Goal: Task Accomplishment & Management: Complete application form

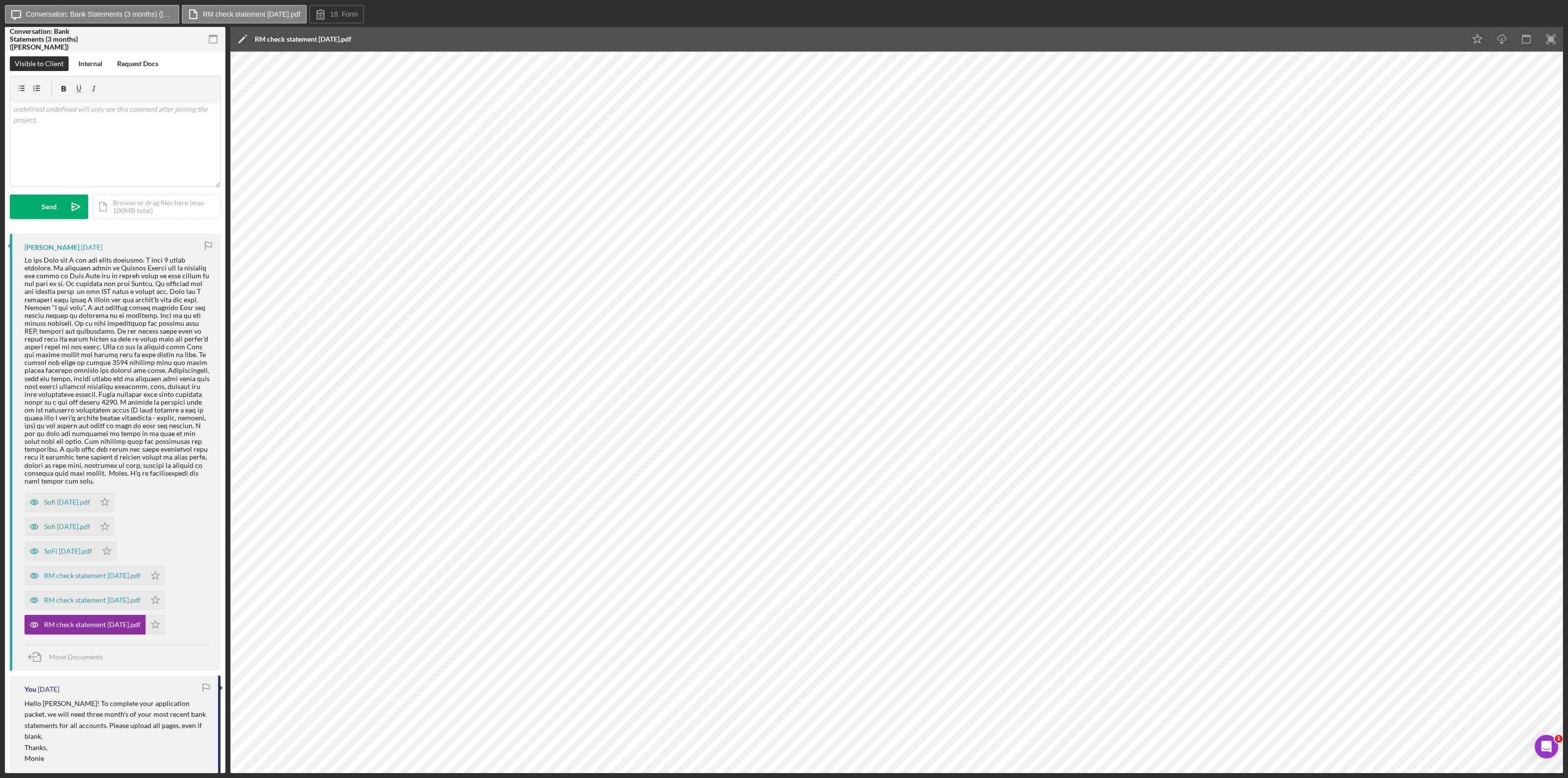
scroll to position [61, 0]
click at [62, 425] on div "Sofi June 25.pdf" at bounding box center [67, 502] width 46 height 8
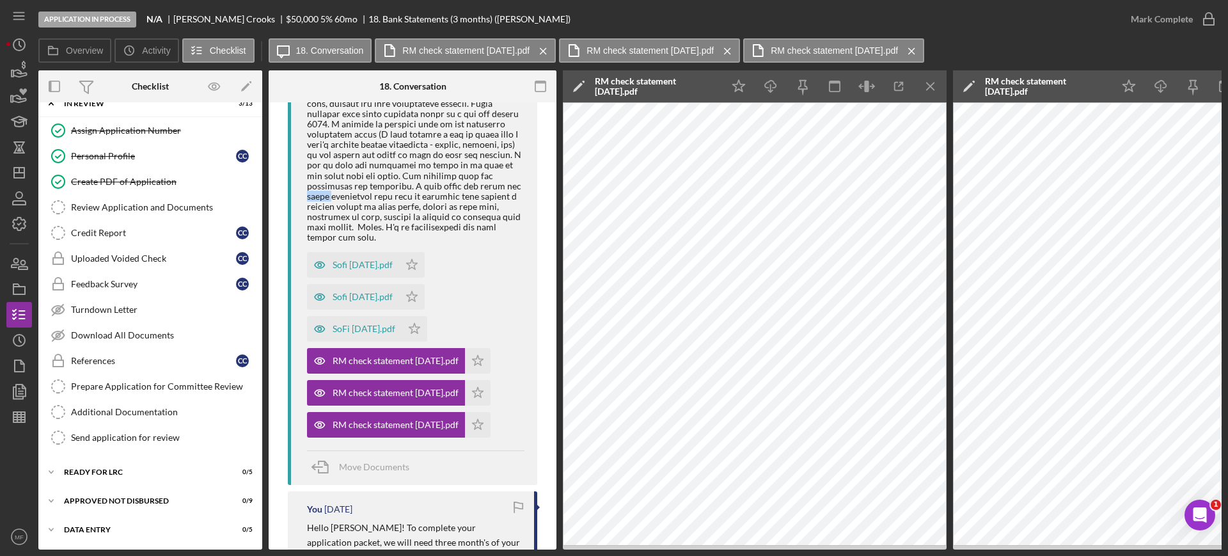
scroll to position [617, 0]
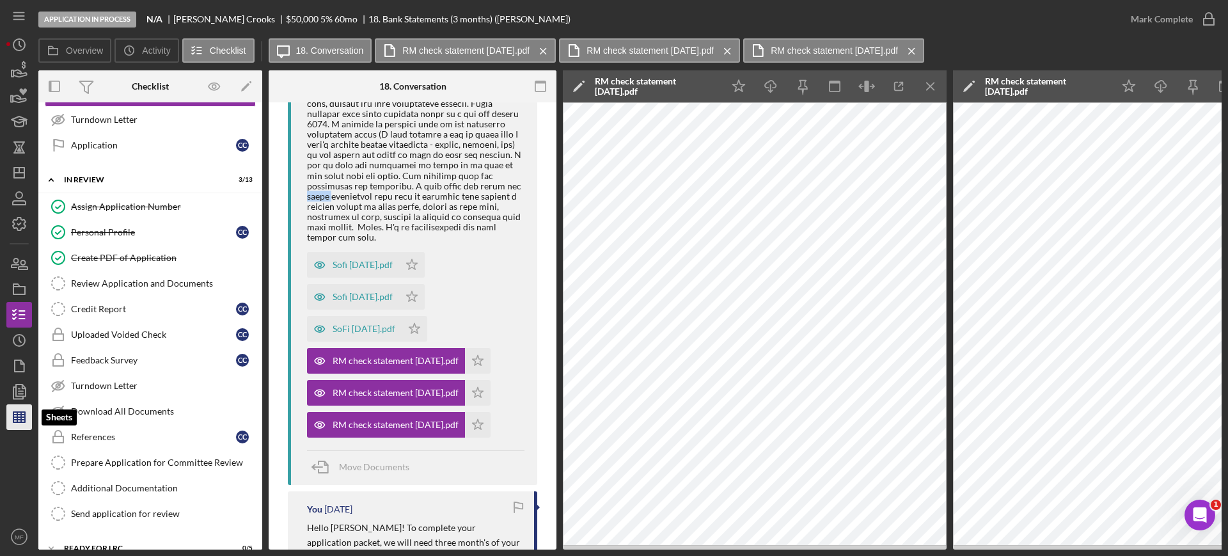
click at [21, 414] on line "button" at bounding box center [21, 417] width 0 height 10
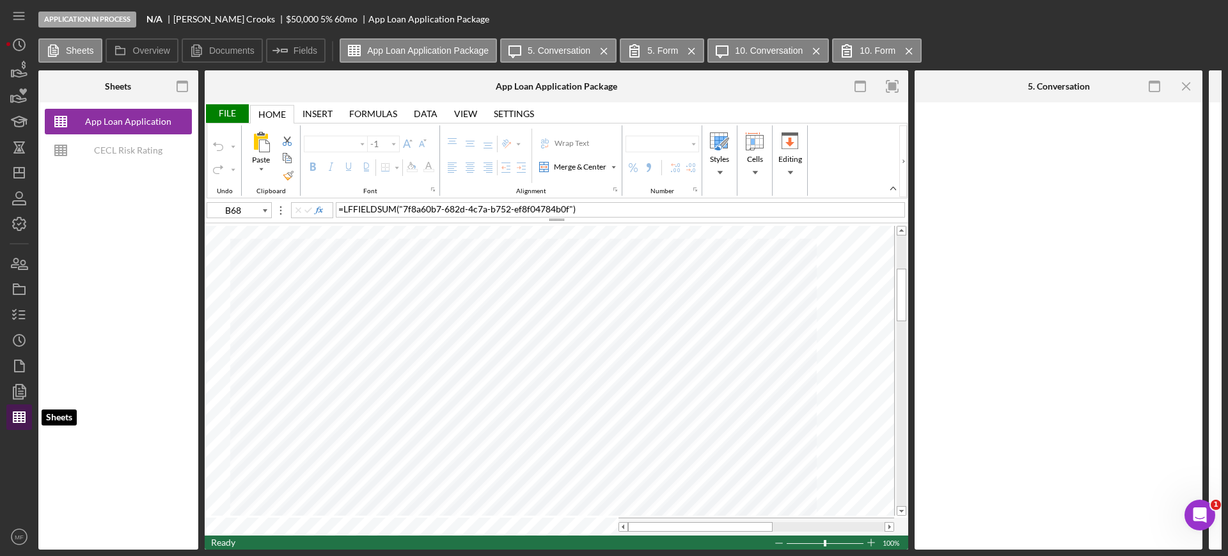
type input "Arial"
type input "10"
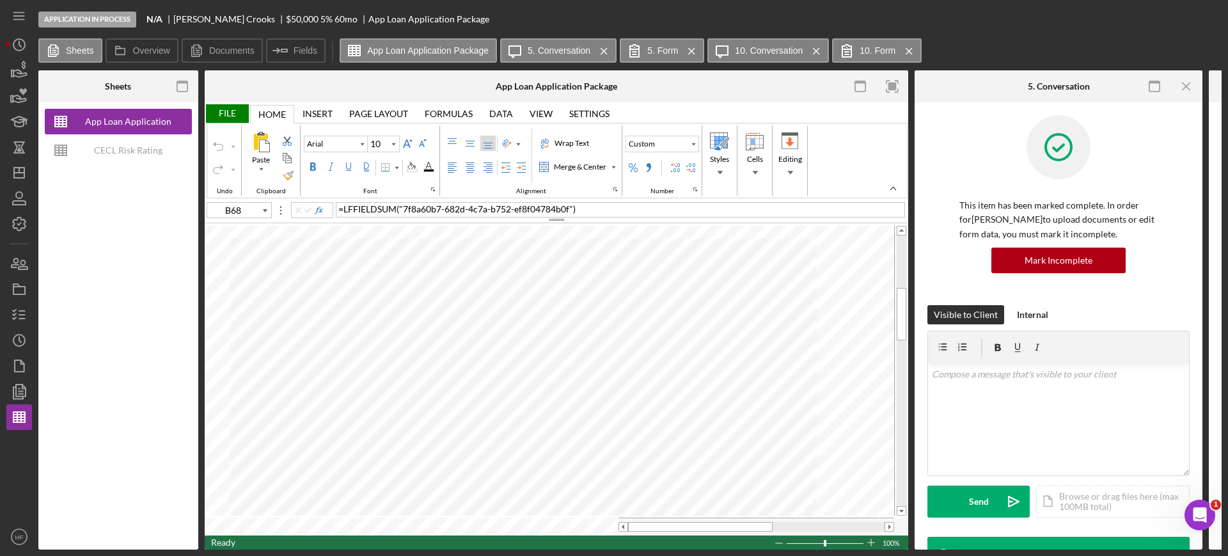
type input "B38"
click at [216, 112] on div "File" at bounding box center [227, 113] width 44 height 19
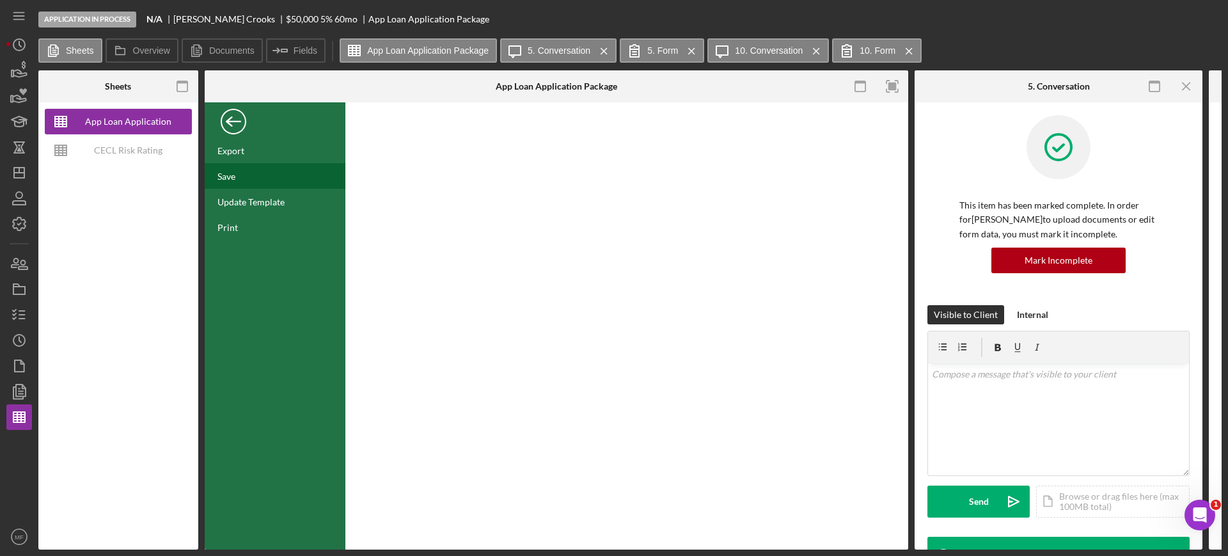
click at [241, 175] on div "Save" at bounding box center [275, 176] width 141 height 26
click at [20, 308] on icon "button" at bounding box center [19, 315] width 32 height 32
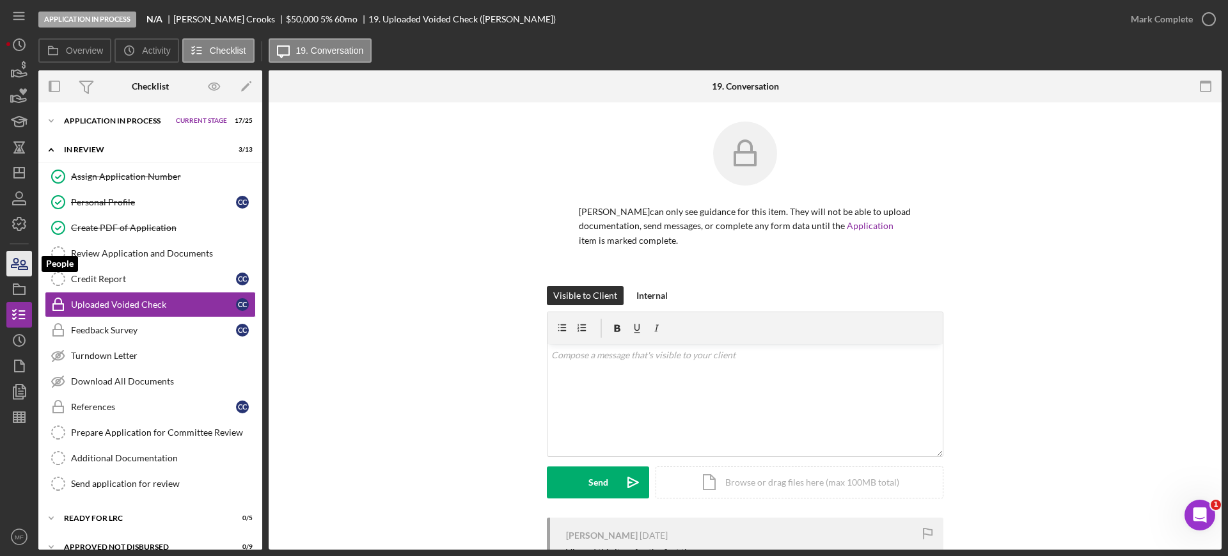
click at [22, 266] on icon "button" at bounding box center [23, 264] width 9 height 9
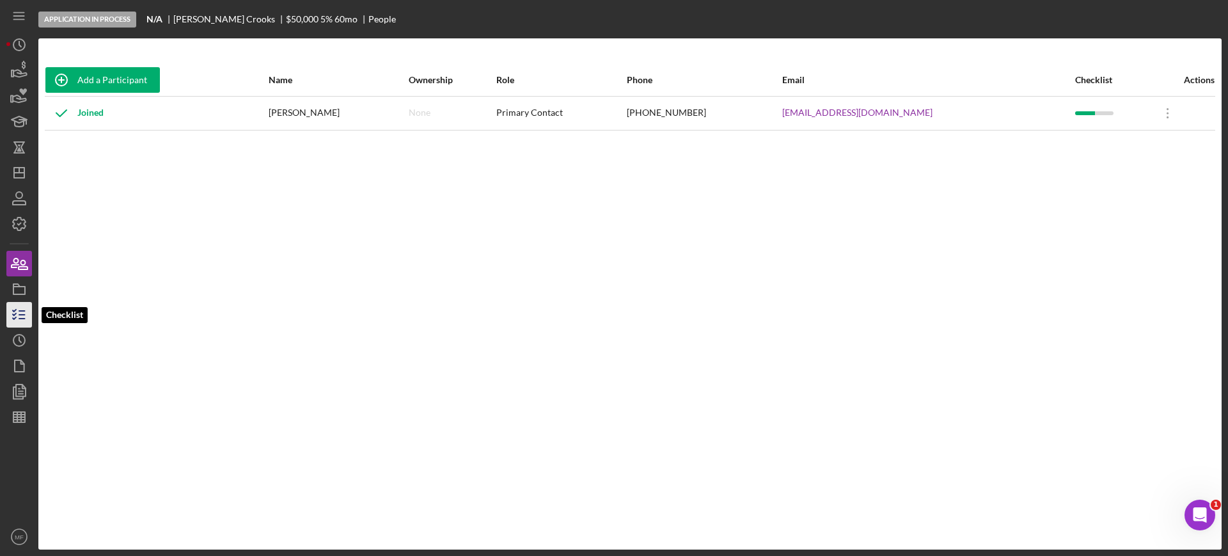
click at [24, 317] on icon "button" at bounding box center [19, 315] width 32 height 32
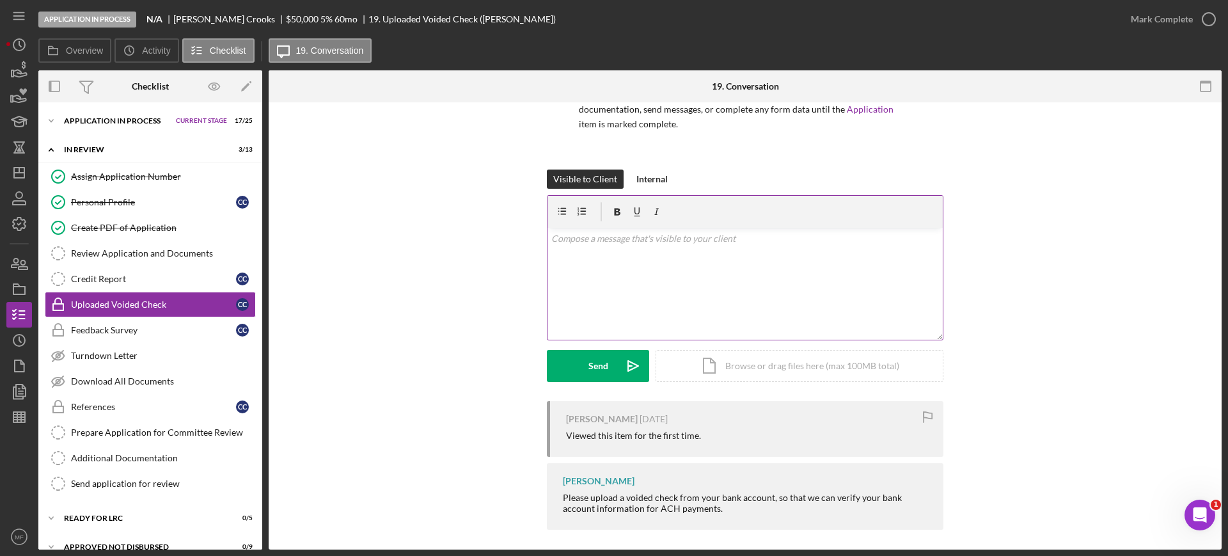
scroll to position [122, 0]
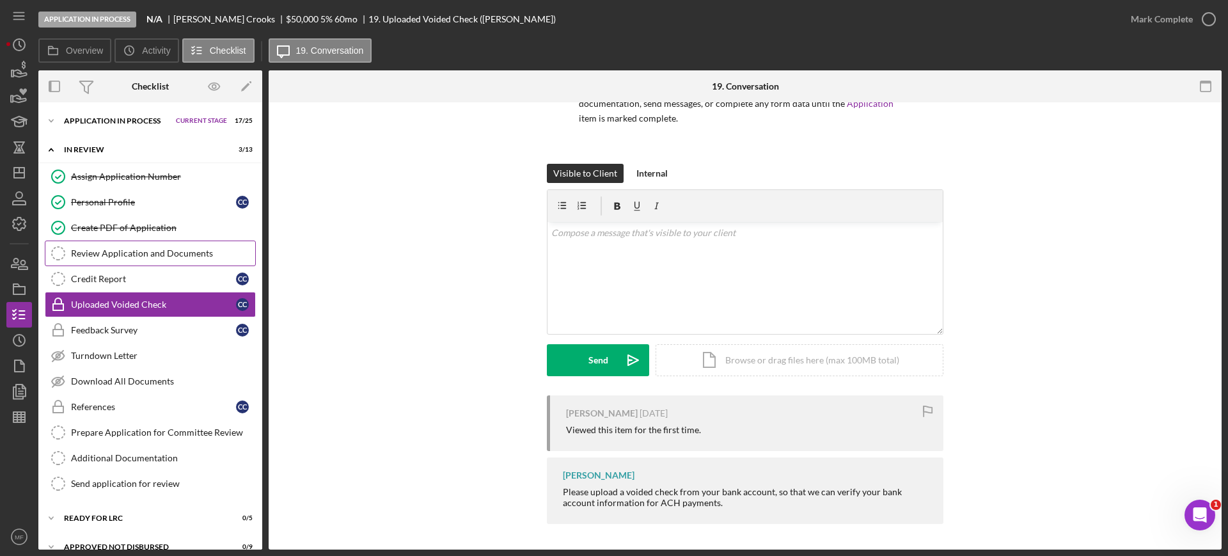
click at [171, 259] on link "Review Application and Documents Review Application and Documents" at bounding box center [150, 254] width 211 height 26
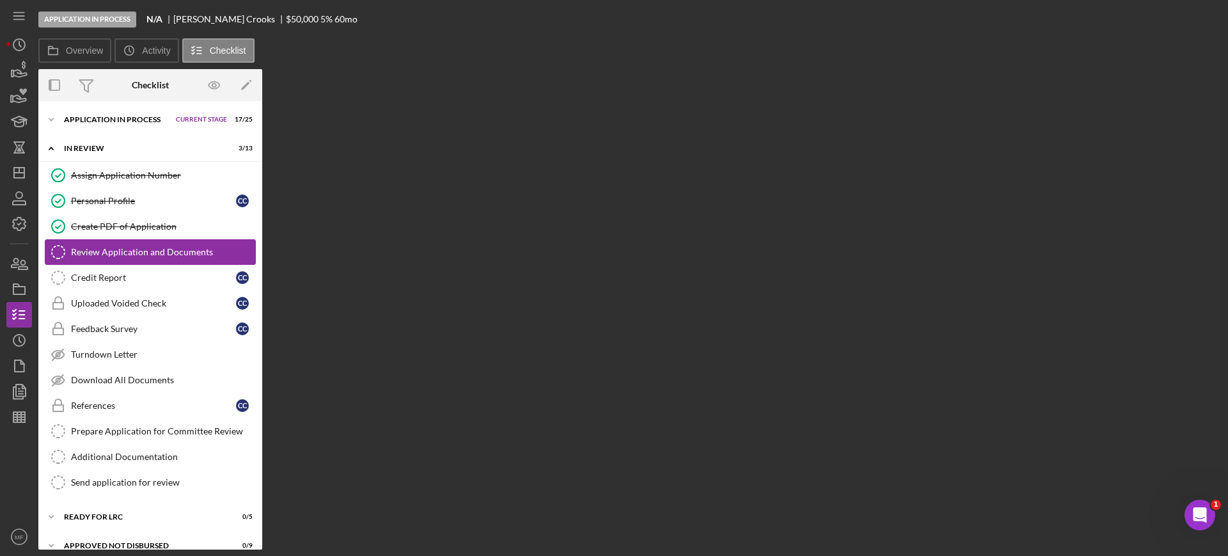
click at [171, 259] on link "Review Application and Documents Review Application and Documents" at bounding box center [150, 252] width 211 height 26
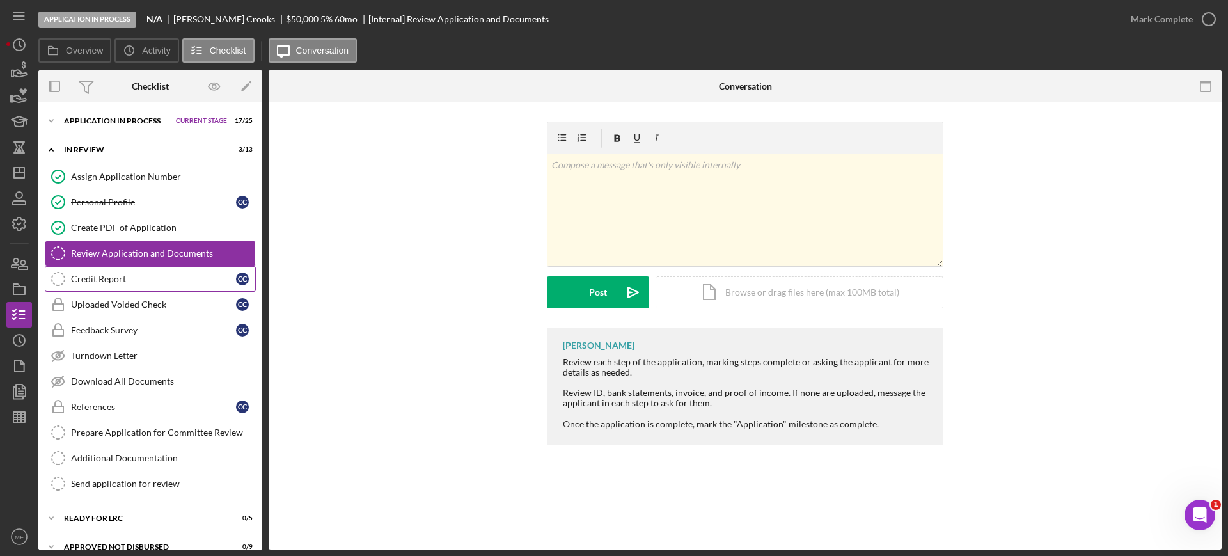
click at [99, 278] on div "Credit Report" at bounding box center [153, 279] width 165 height 10
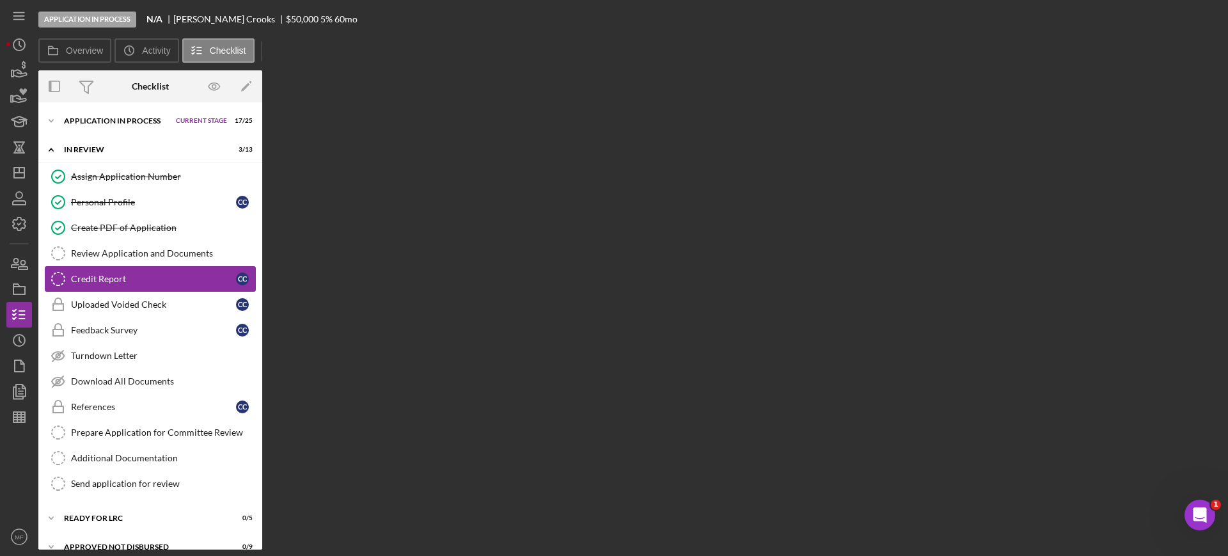
click at [99, 278] on div "Credit Report" at bounding box center [153, 279] width 165 height 10
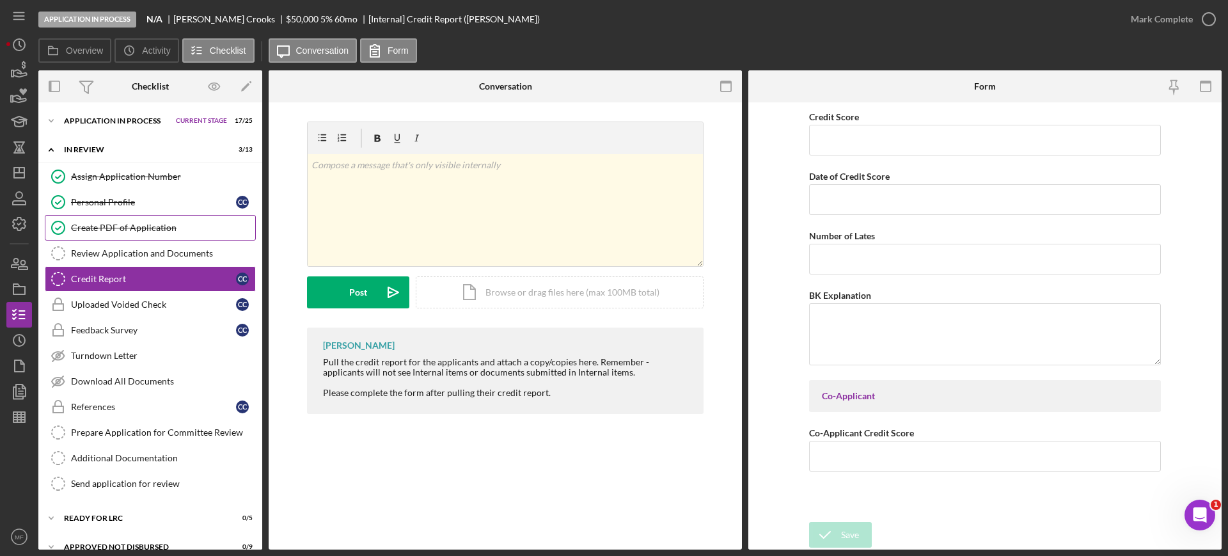
click at [132, 231] on div "Create PDF of Application" at bounding box center [163, 228] width 184 height 10
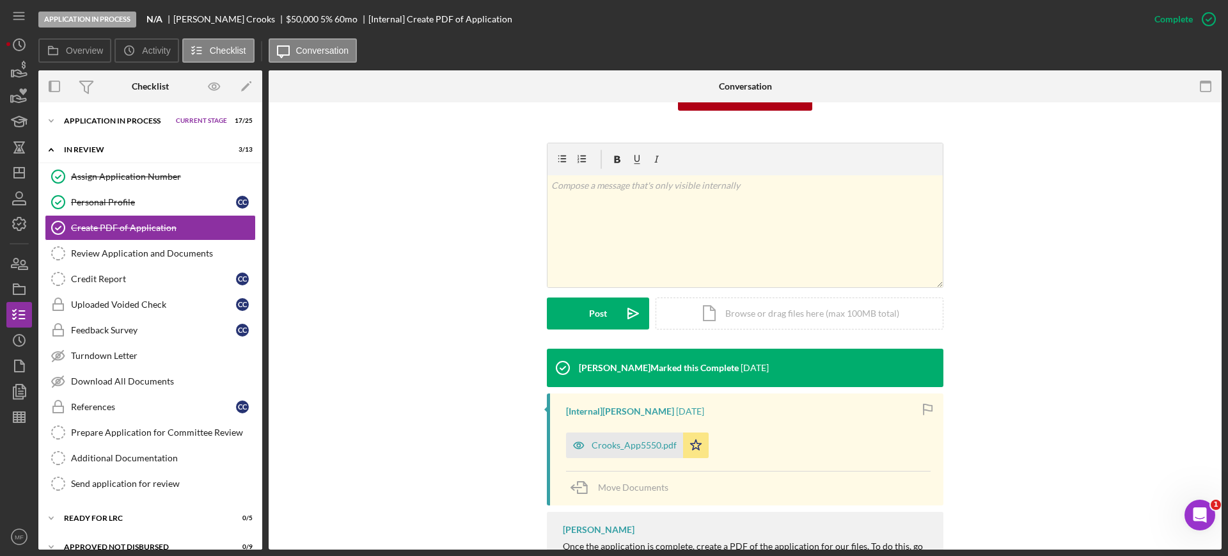
scroll to position [219, 0]
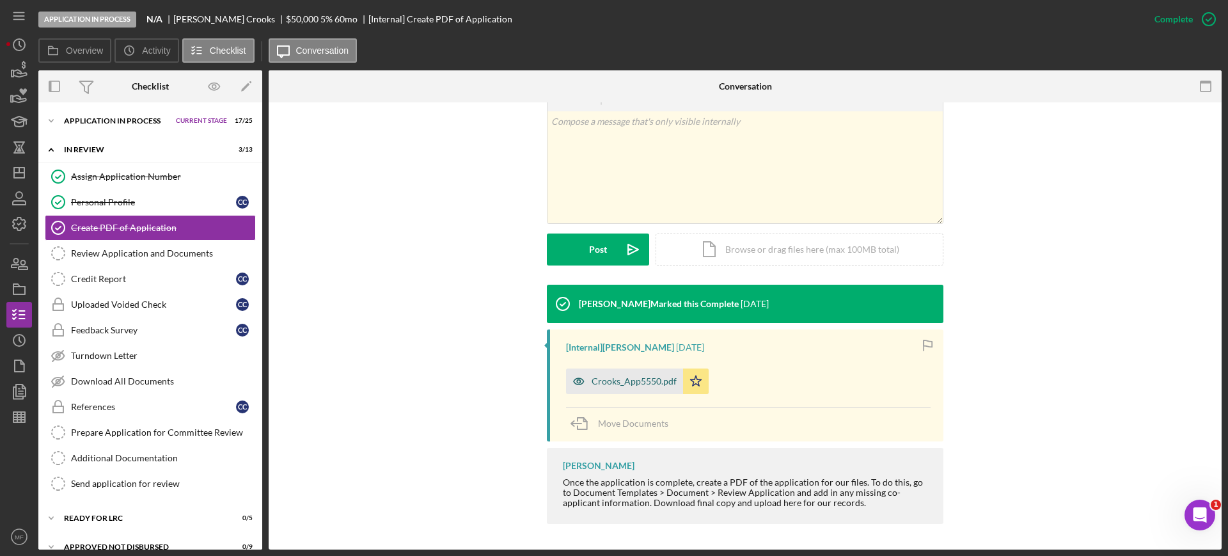
click at [620, 379] on div "Crooks_App5550.pdf" at bounding box center [634, 381] width 85 height 10
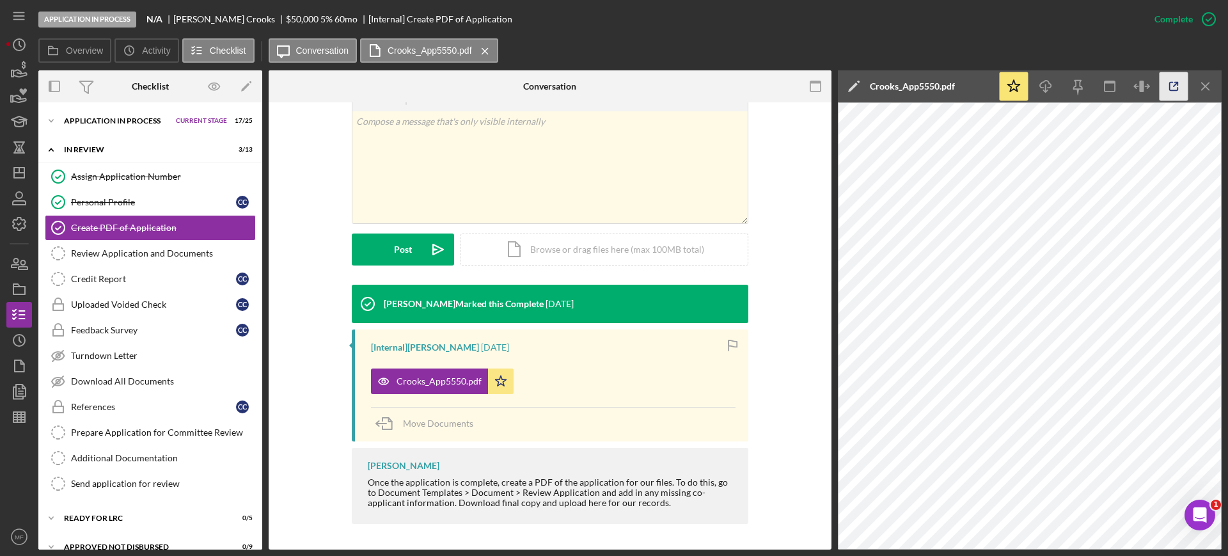
click at [1174, 88] on icon "button" at bounding box center [1174, 86] width 29 height 29
click at [21, 417] on line "button" at bounding box center [21, 417] width 0 height 10
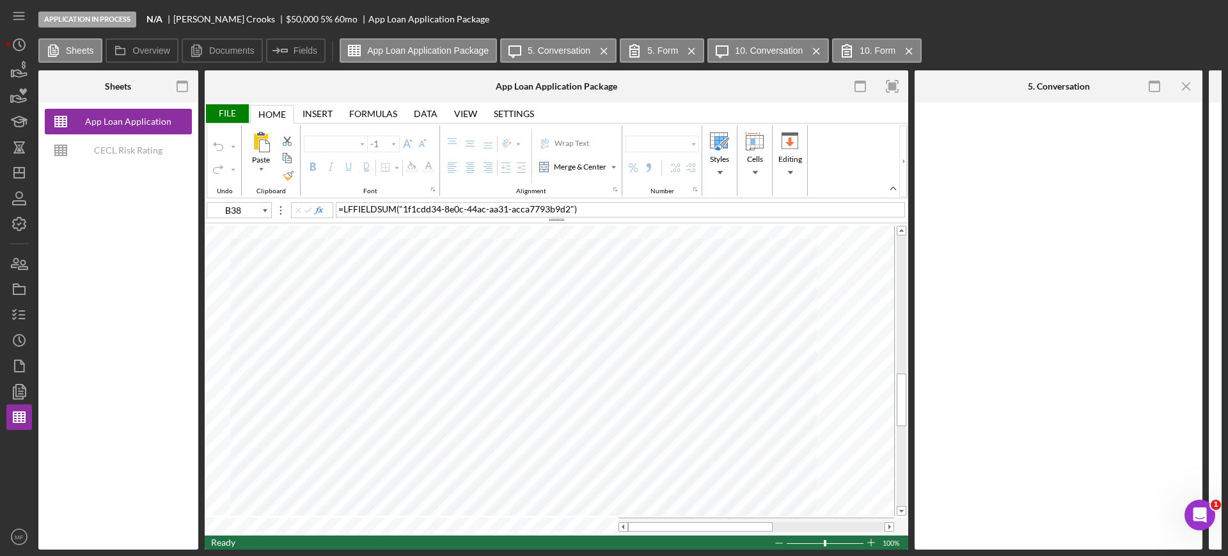
type input "Arial"
type input "10"
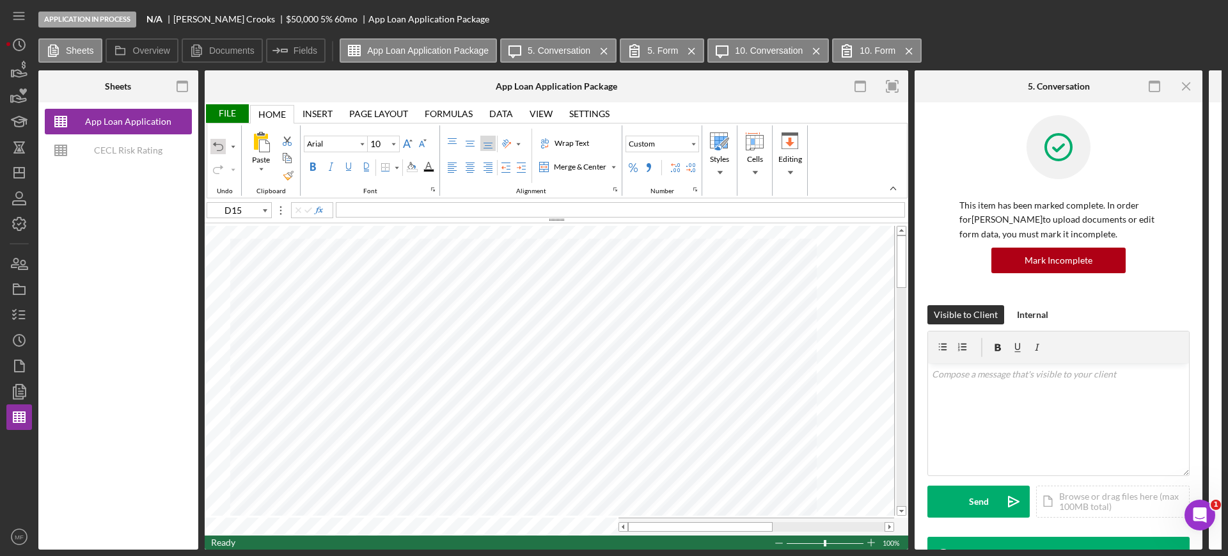
click at [214, 147] on div "Undo" at bounding box center [218, 146] width 10 height 10
click at [226, 111] on div "File" at bounding box center [227, 113] width 44 height 19
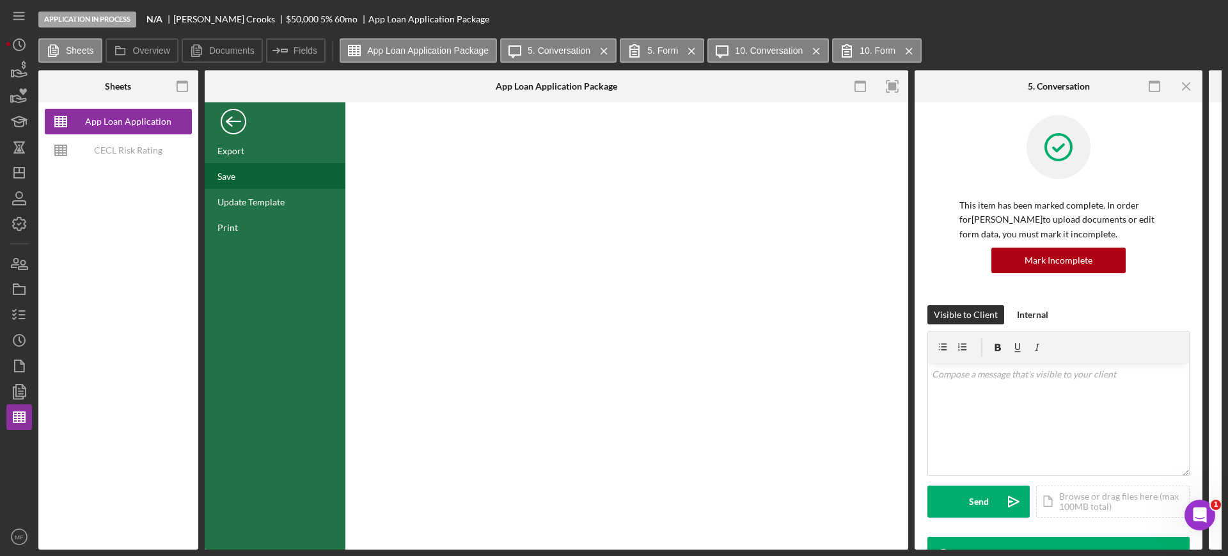
click at [228, 173] on div "Save" at bounding box center [227, 176] width 18 height 11
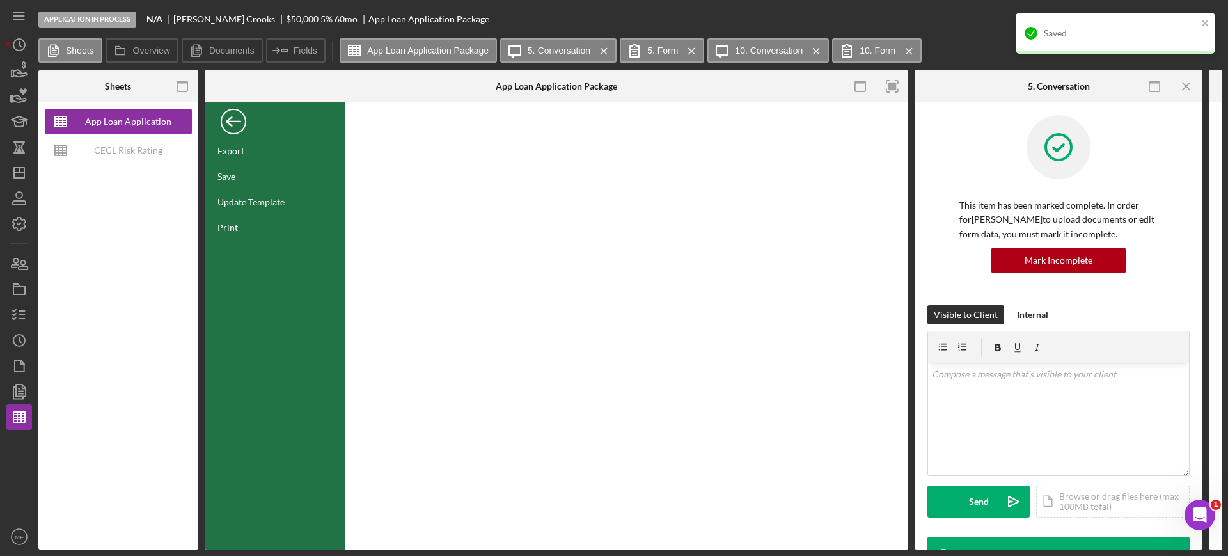
click at [230, 121] on div "Back" at bounding box center [234, 119] width 26 height 26
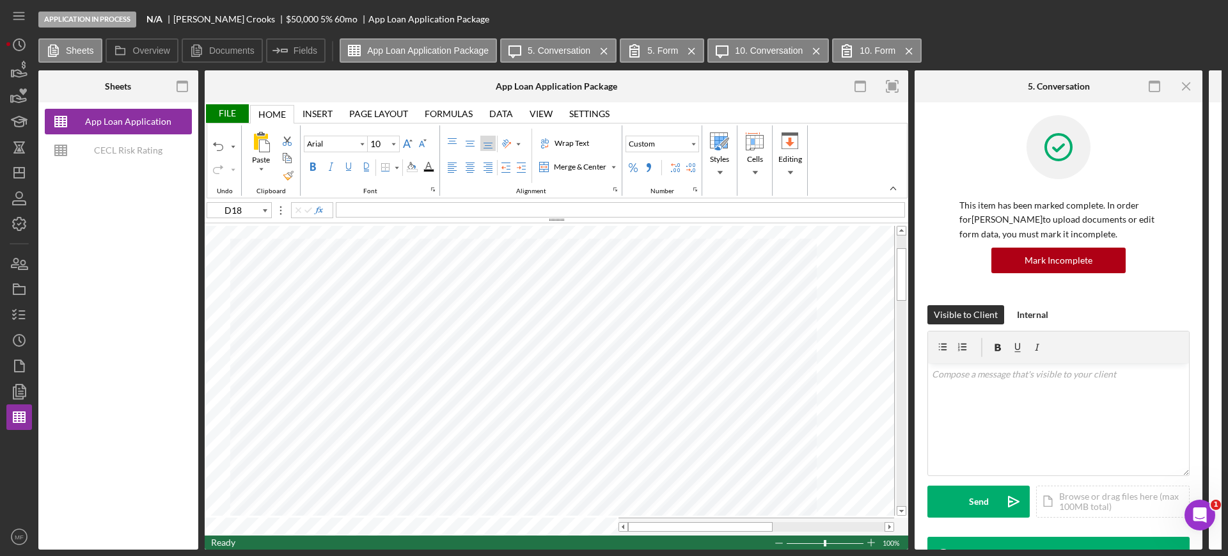
click at [228, 116] on div "File" at bounding box center [227, 113] width 44 height 19
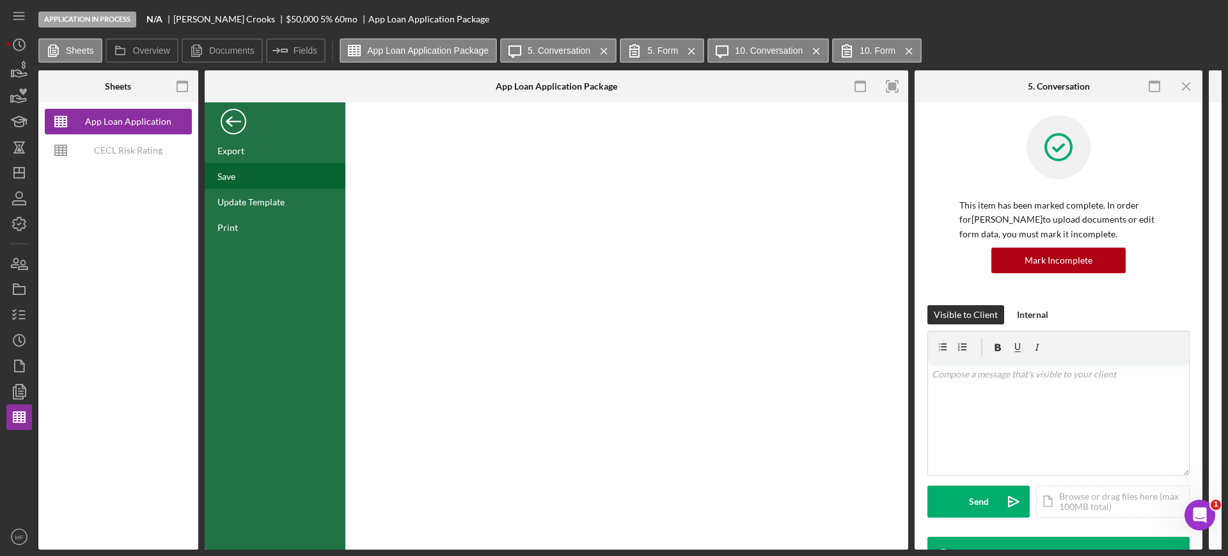
click at [239, 171] on div "Save" at bounding box center [275, 176] width 141 height 26
click at [230, 113] on div "Back" at bounding box center [234, 119] width 26 height 26
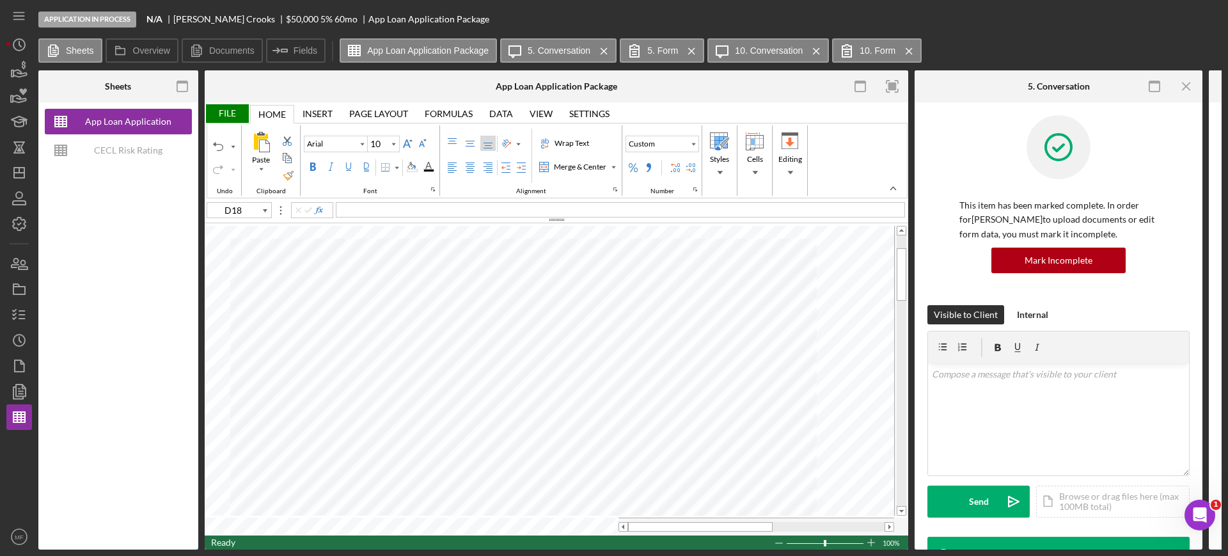
type input "D17"
type input "Calibri"
type input "11"
type input "A4"
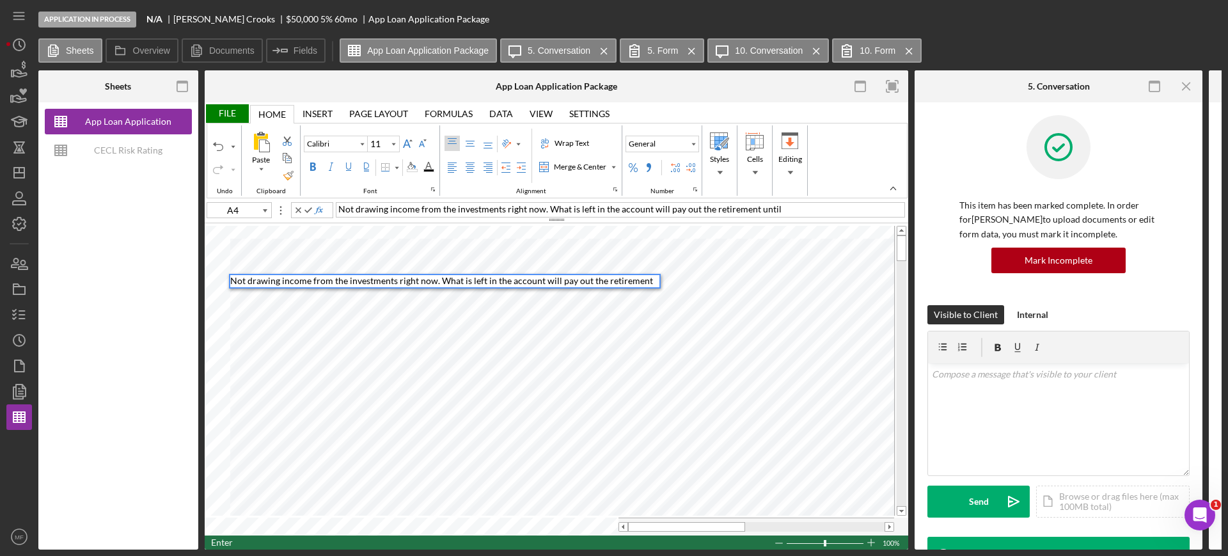
scroll to position [10, 0]
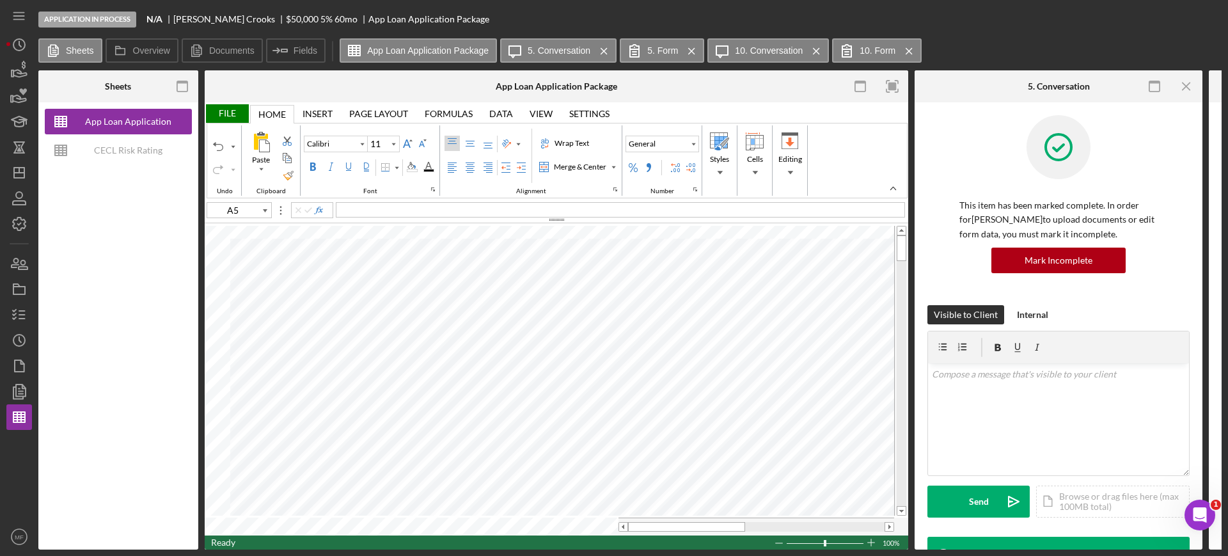
type input "D18"
type input "Arial"
type input "10"
type input "C18"
type input "11"
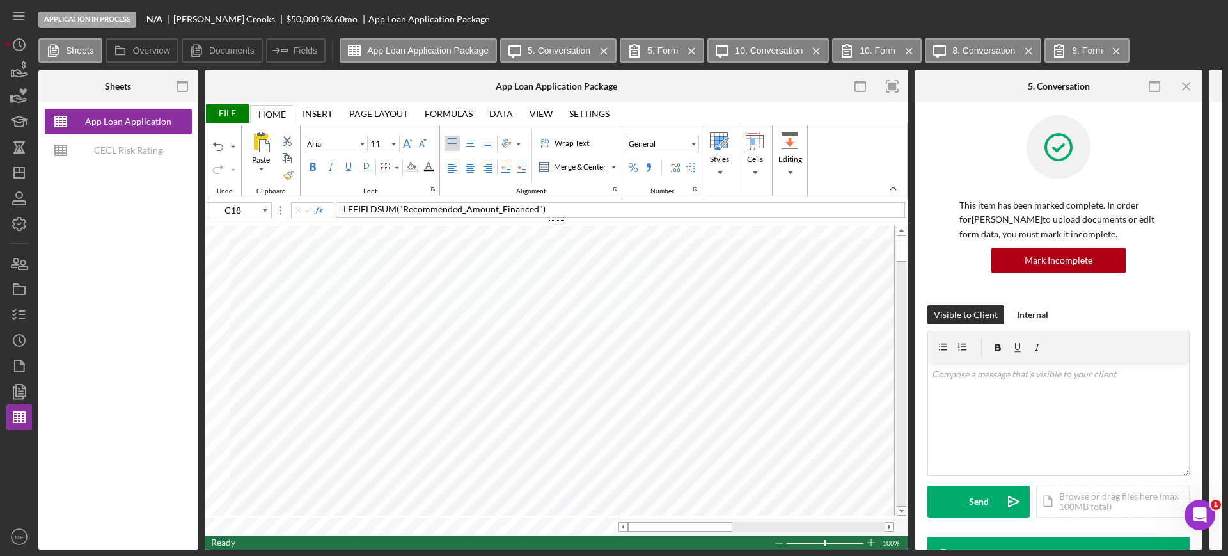
type input "B11"
type input "10"
type input "B10"
type input "C10"
type input "D10"
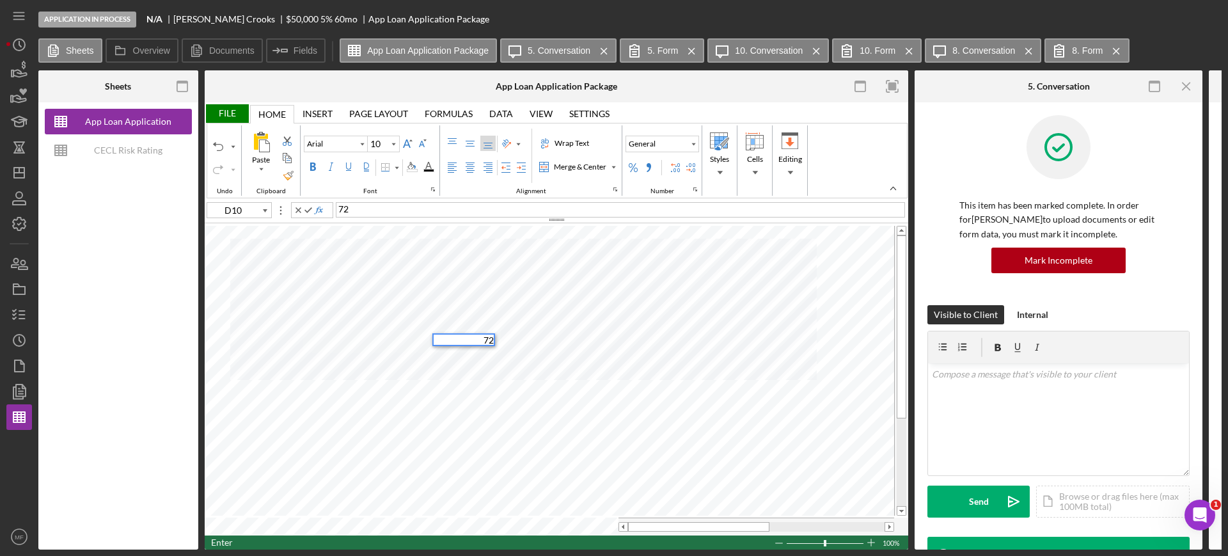
type input "E10"
type input "F10"
type input "G10"
type input "H10"
type input "E79"
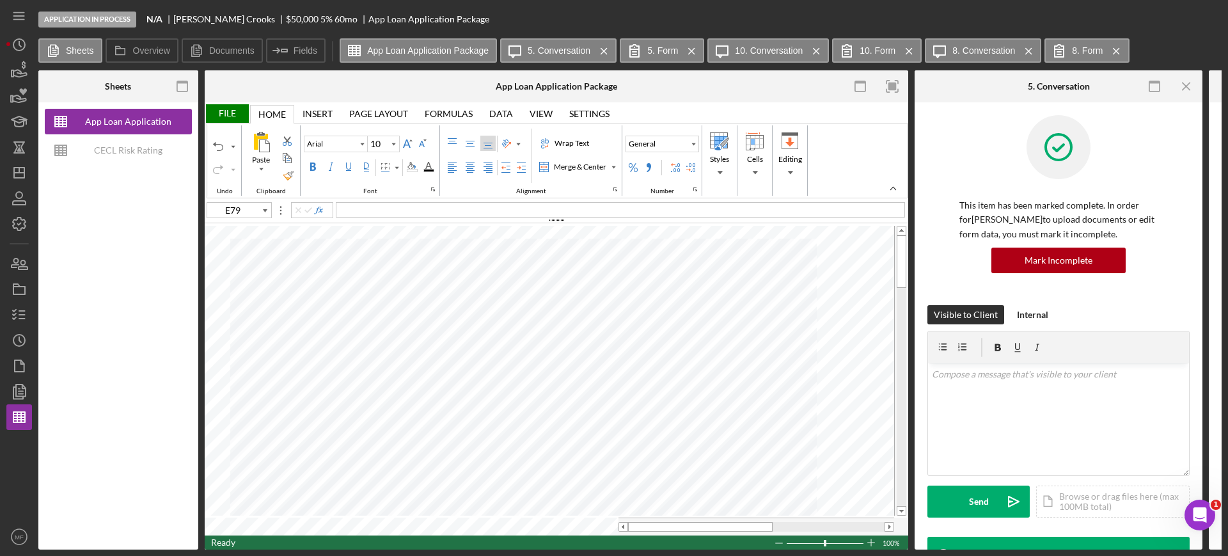
click at [225, 109] on div "File" at bounding box center [227, 113] width 44 height 19
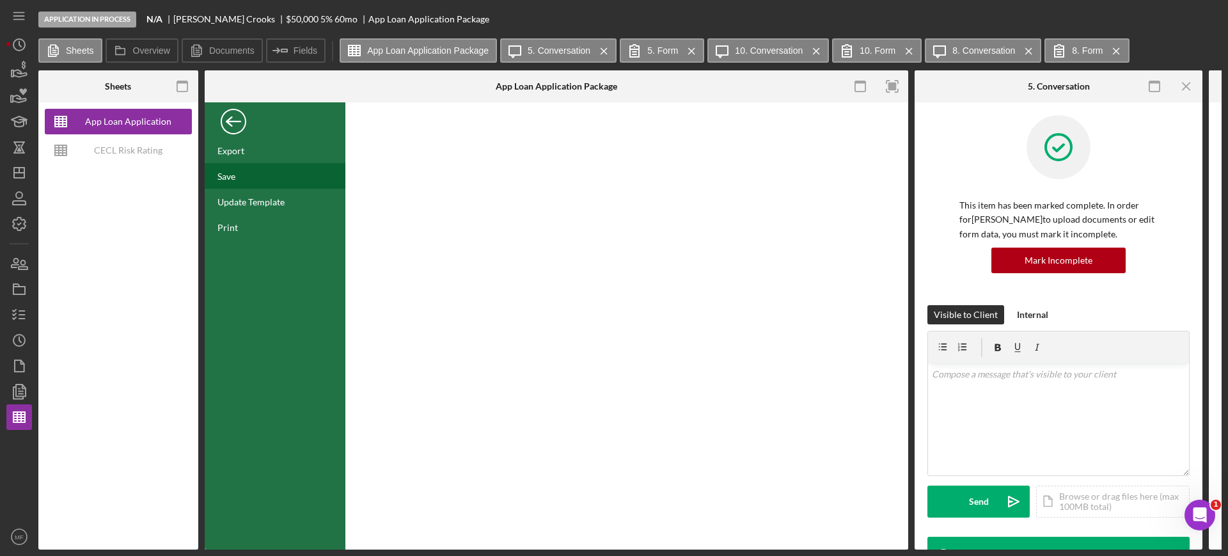
click at [232, 172] on div "Save" at bounding box center [227, 176] width 18 height 11
click at [226, 122] on div "Back" at bounding box center [234, 119] width 26 height 26
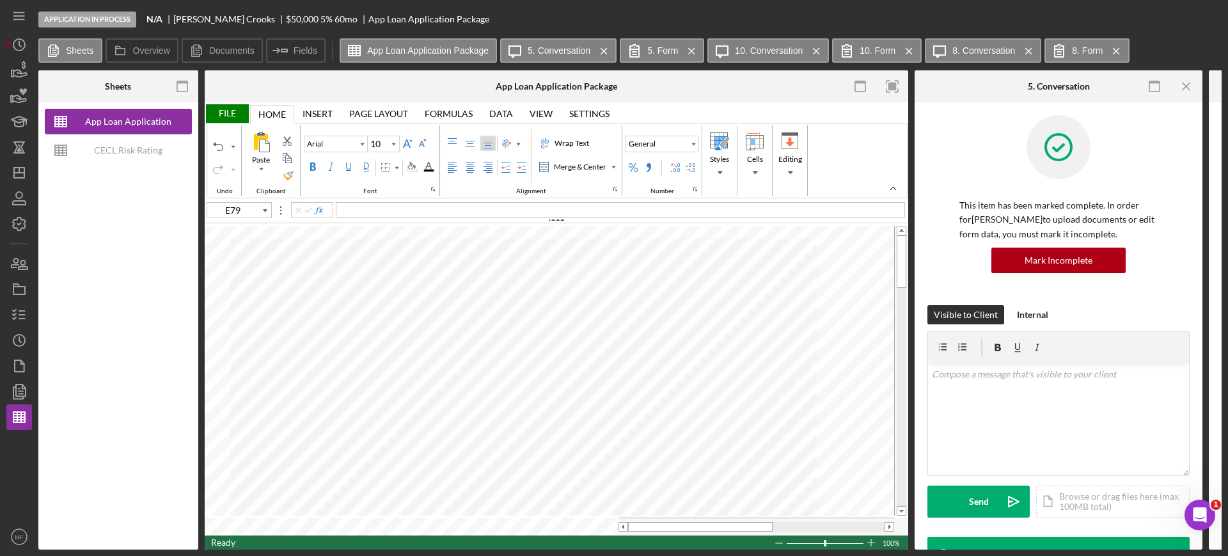
click at [223, 112] on div "File" at bounding box center [227, 113] width 44 height 19
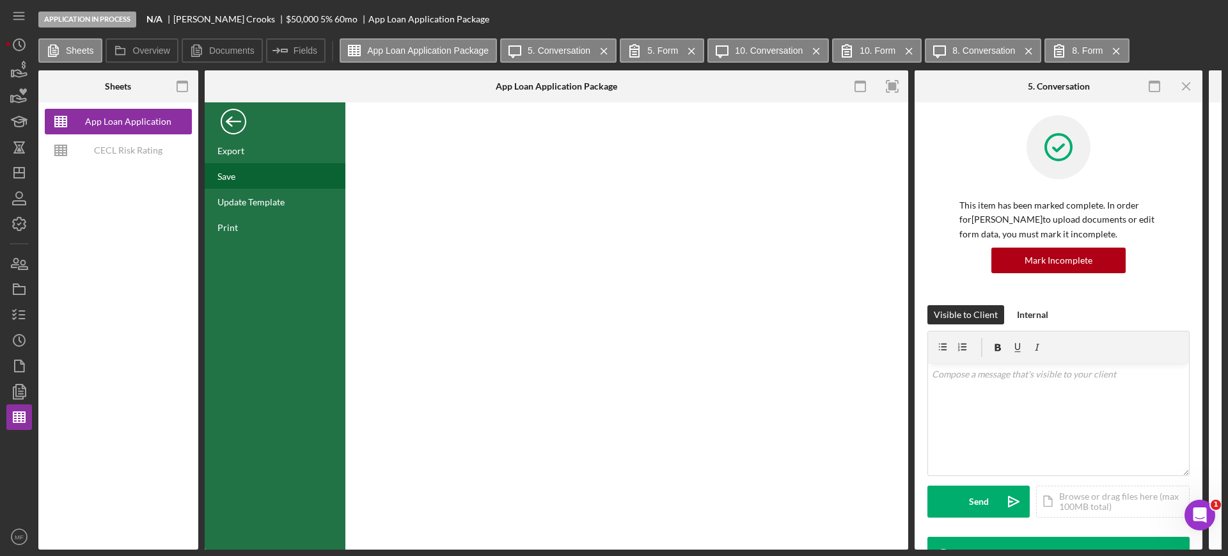
click at [239, 175] on div "Save" at bounding box center [275, 176] width 141 height 26
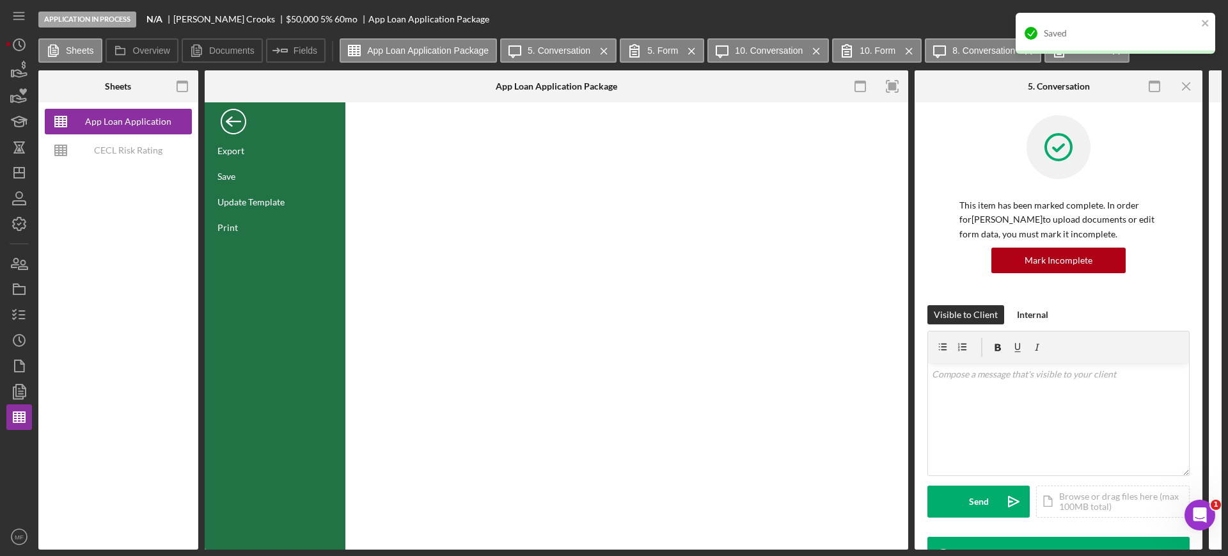
click at [237, 118] on div "Back" at bounding box center [234, 119] width 26 height 26
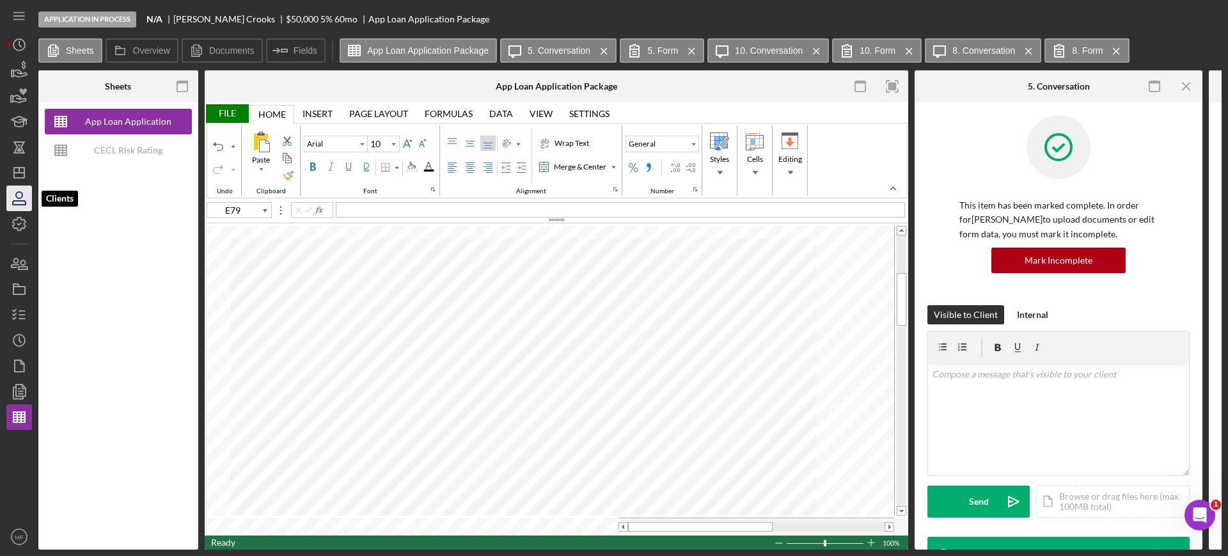
click at [20, 205] on icon "button" at bounding box center [19, 198] width 32 height 32
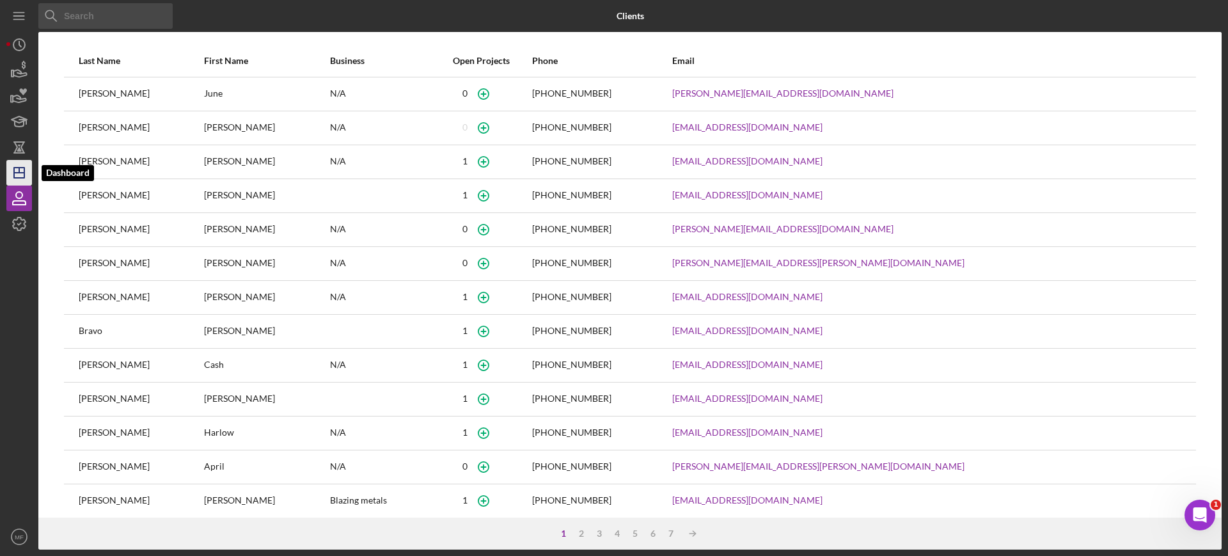
click at [17, 175] on icon "Icon/Dashboard" at bounding box center [19, 173] width 32 height 32
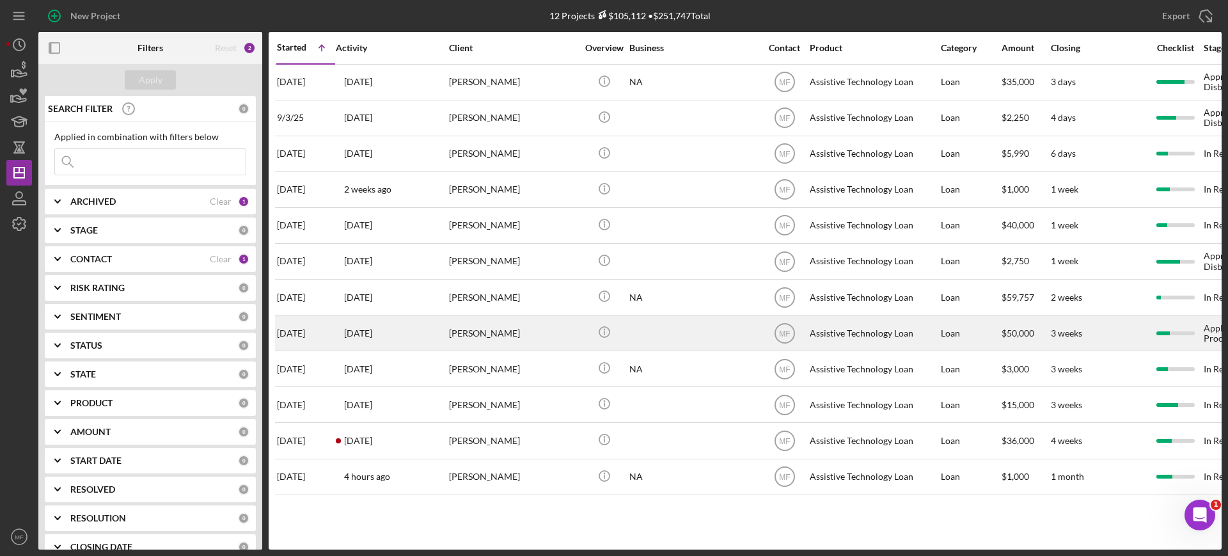
click at [498, 333] on div "[PERSON_NAME]" at bounding box center [513, 333] width 128 height 34
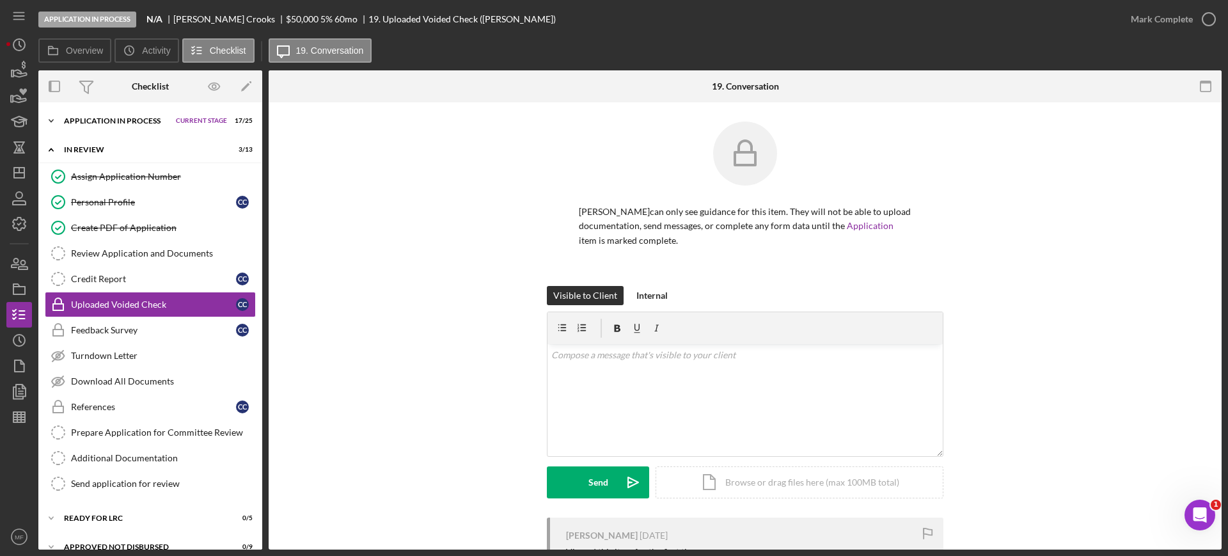
click at [95, 121] on div "Application In Process" at bounding box center [117, 121] width 106 height 8
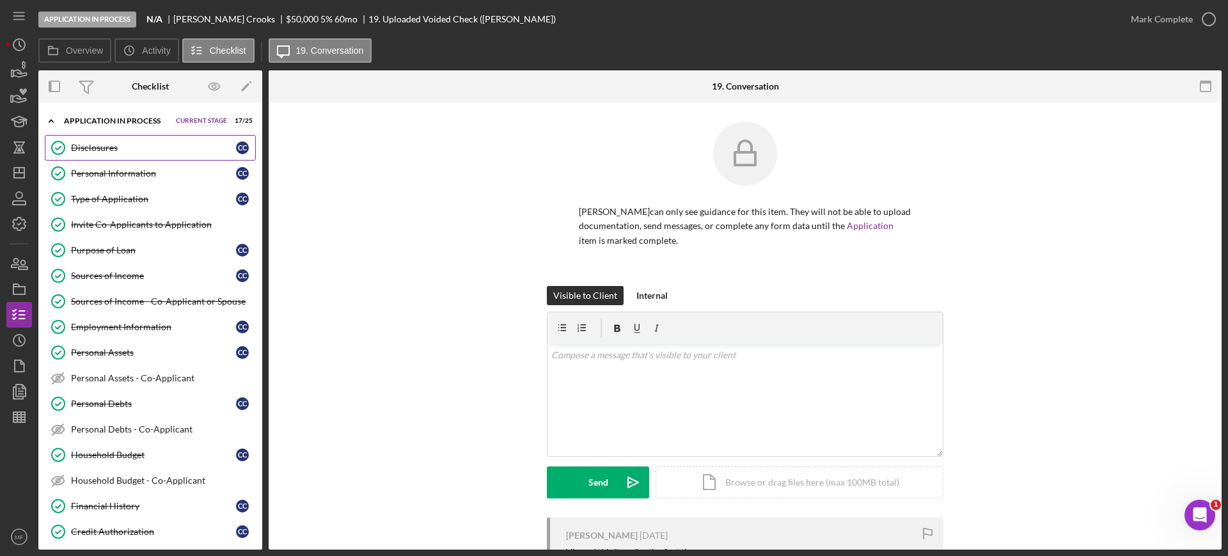
click at [102, 148] on div "Disclosures" at bounding box center [153, 148] width 165 height 10
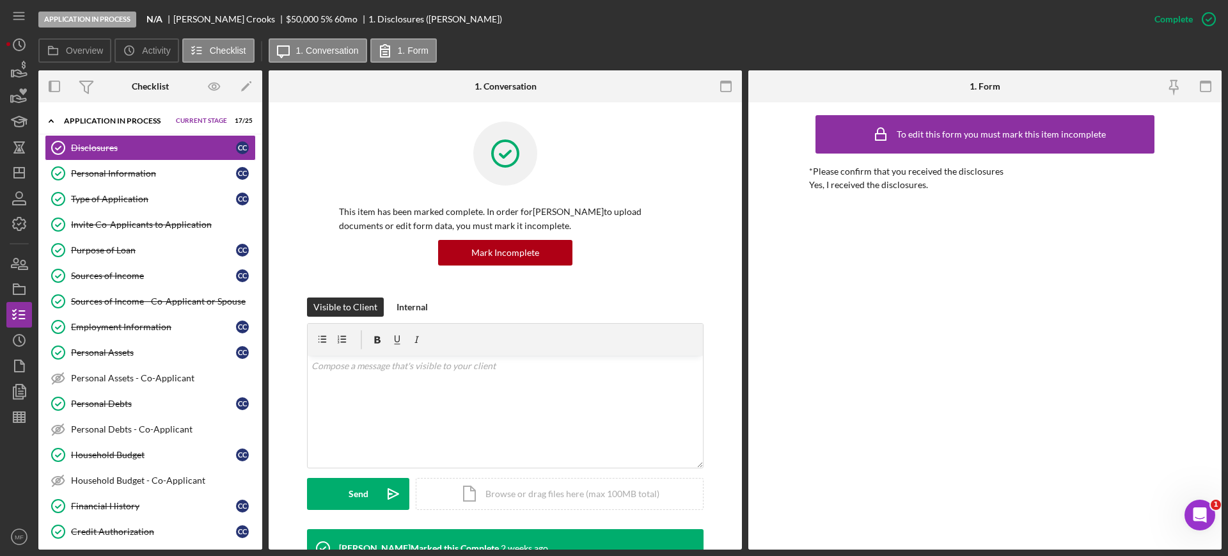
click at [150, 114] on div "Icon/Expander Application In Process Current Stage 17 / 25 Set Stage" at bounding box center [150, 121] width 224 height 26
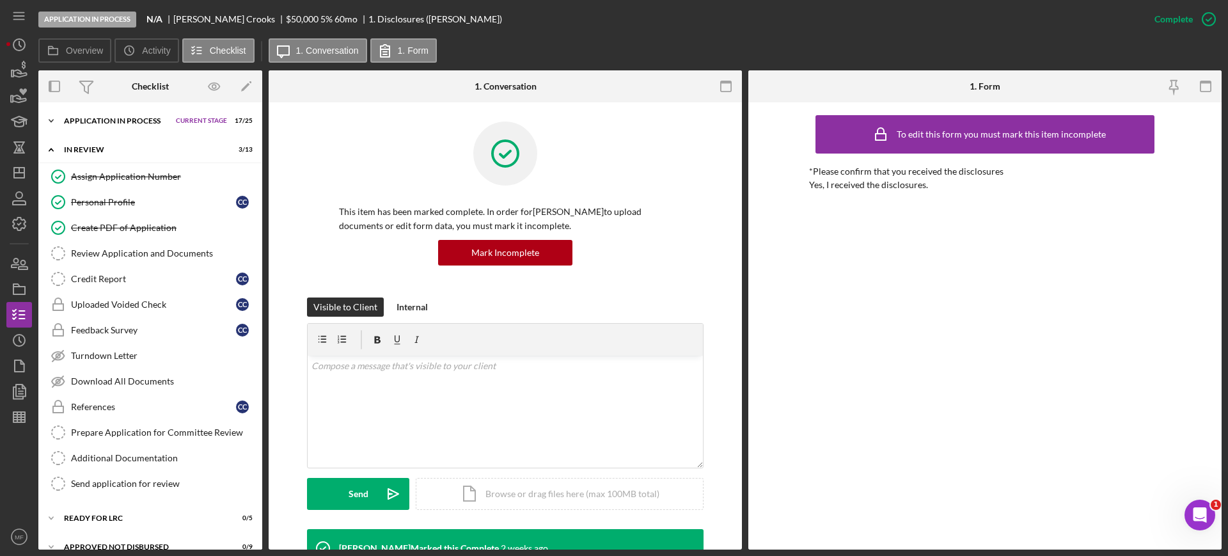
click at [150, 114] on div "Icon/Expander Application In Process Current Stage 17 / 25 Set Stage" at bounding box center [150, 121] width 224 height 26
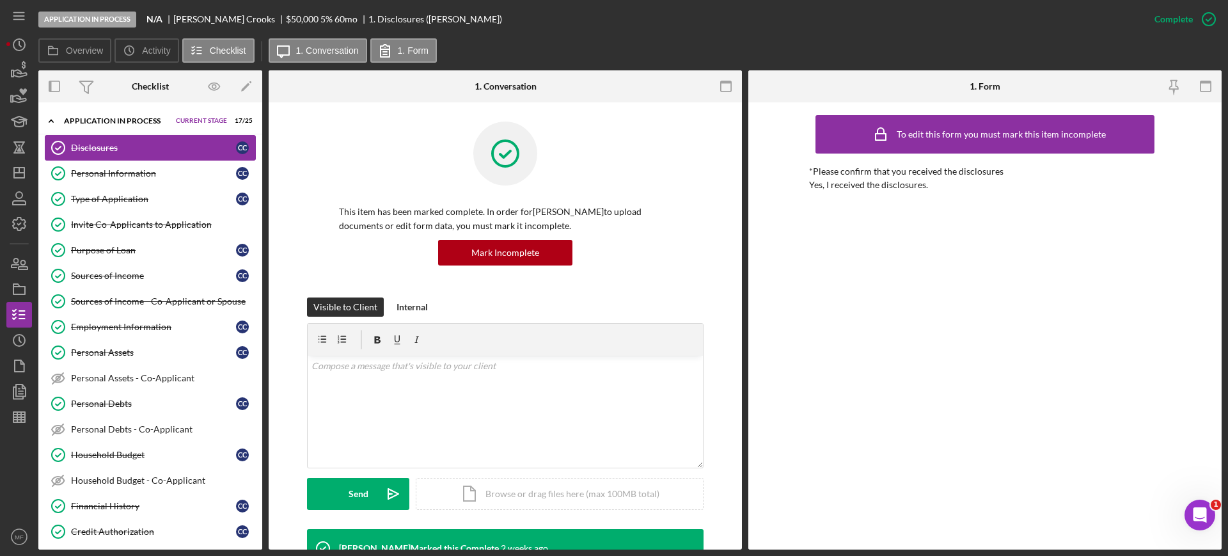
click at [116, 146] on div "Disclosures" at bounding box center [153, 148] width 165 height 10
click at [125, 172] on div "Personal Information" at bounding box center [153, 173] width 165 height 10
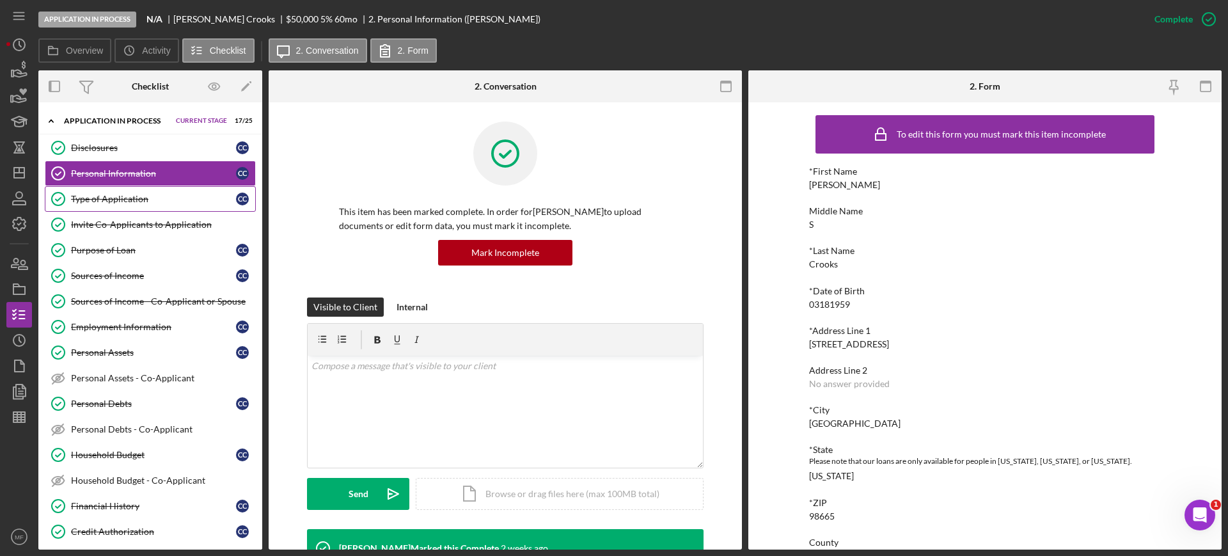
click at [113, 200] on div "Type of Application" at bounding box center [153, 199] width 165 height 10
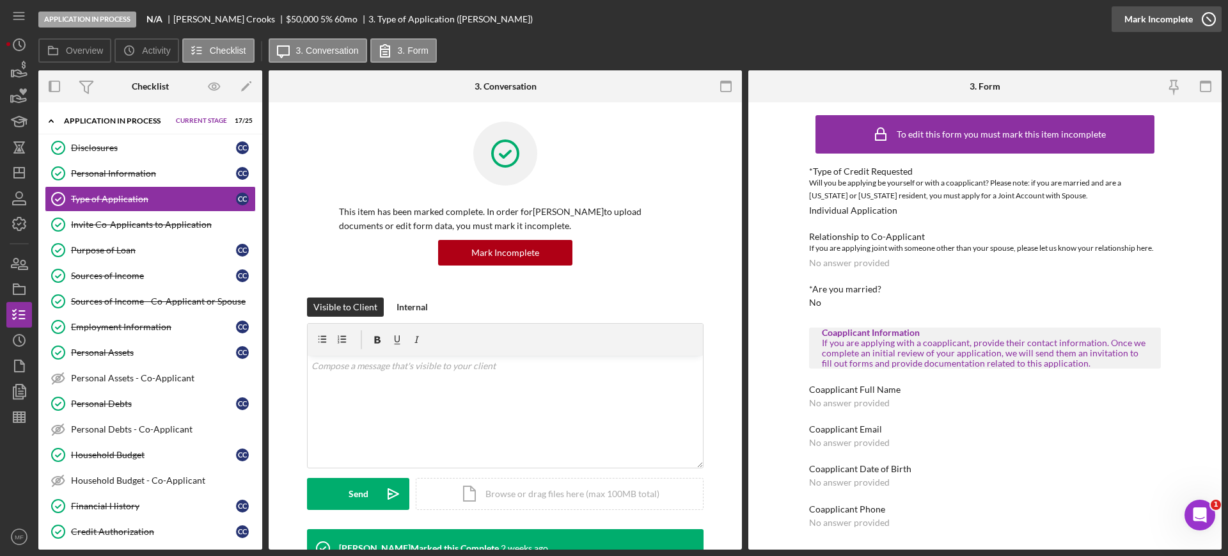
click at [1177, 19] on div "Mark Incomplete" at bounding box center [1159, 19] width 68 height 26
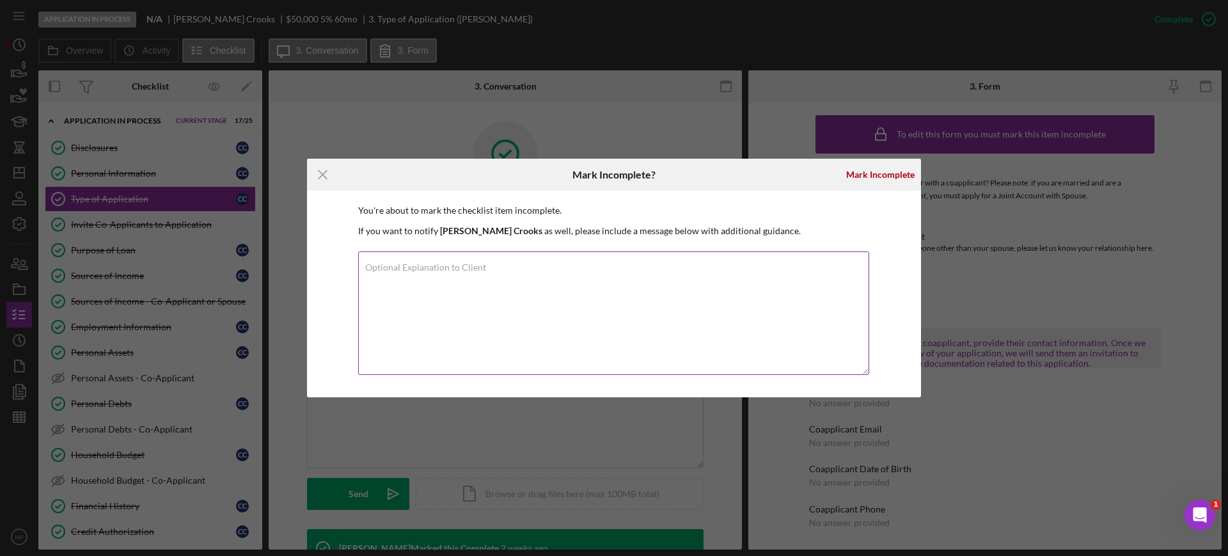
click at [473, 269] on label "Optional Explanation to Client" at bounding box center [425, 267] width 121 height 10
click at [473, 269] on textarea "Optional Explanation to Client" at bounding box center [613, 312] width 511 height 123
type textarea "Adding co-applicant who also owns the house and is on the mortgage loan."
click at [860, 171] on div "Mark Incomplete" at bounding box center [880, 175] width 68 height 26
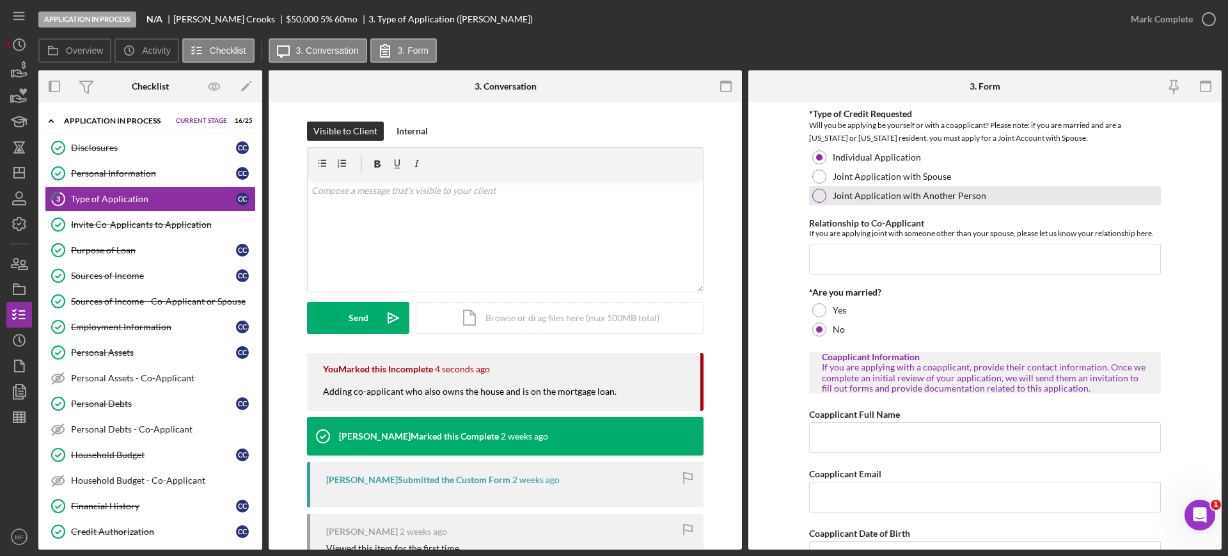
click at [821, 191] on div at bounding box center [819, 196] width 14 height 14
click at [857, 269] on input "Relationship to Co-Applicant" at bounding box center [985, 259] width 352 height 31
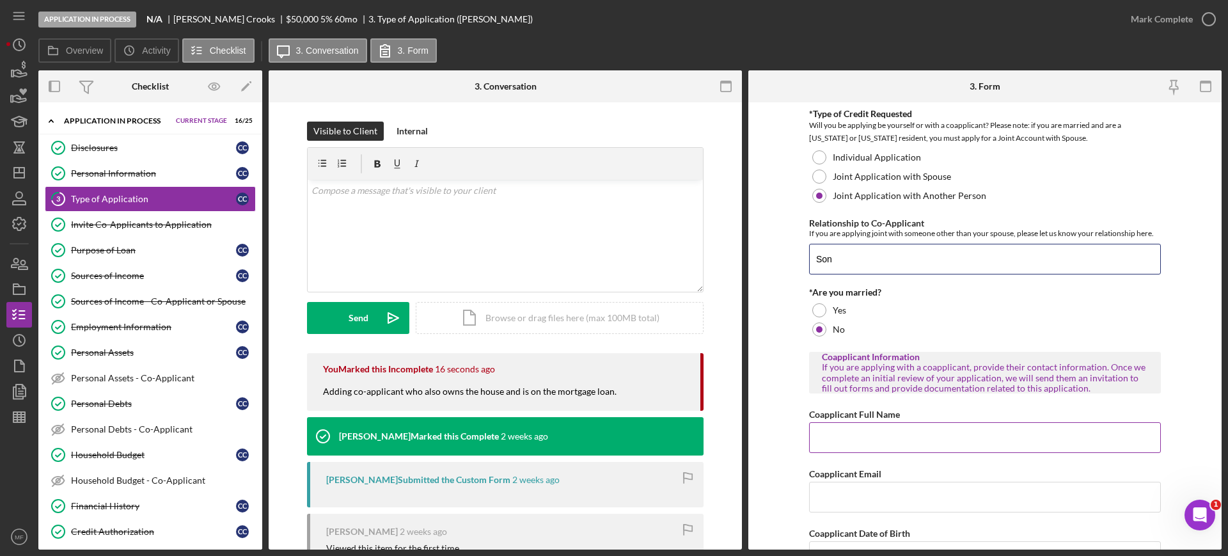
type input "Son"
click at [913, 430] on input "Coapplicant Full Name" at bounding box center [985, 437] width 352 height 31
type input "Seth Crooks"
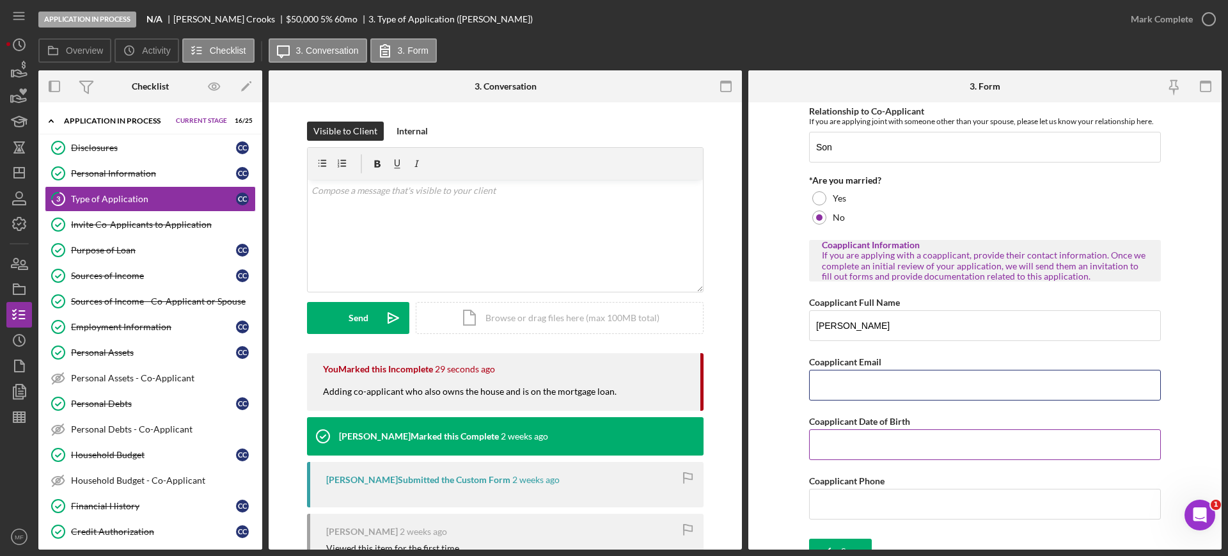
scroll to position [129, 0]
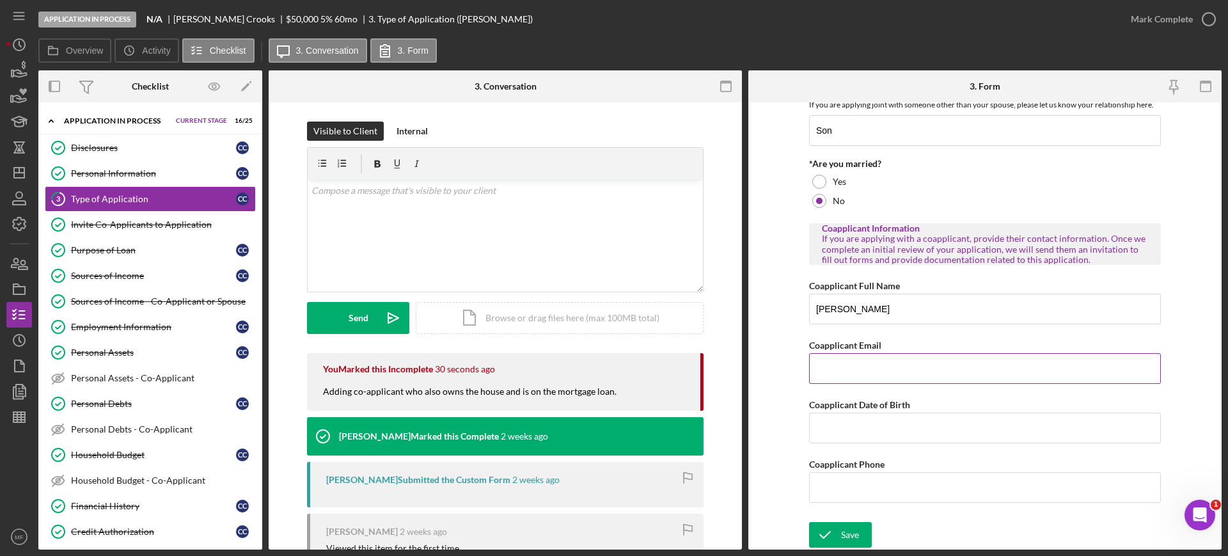
click at [915, 370] on input "Coapplicant Email" at bounding box center [985, 368] width 352 height 31
type input "sethk.crooks@gmail.com"
type input "05/08/1984"
click at [856, 488] on input "Coapplicant Phone" at bounding box center [985, 487] width 352 height 31
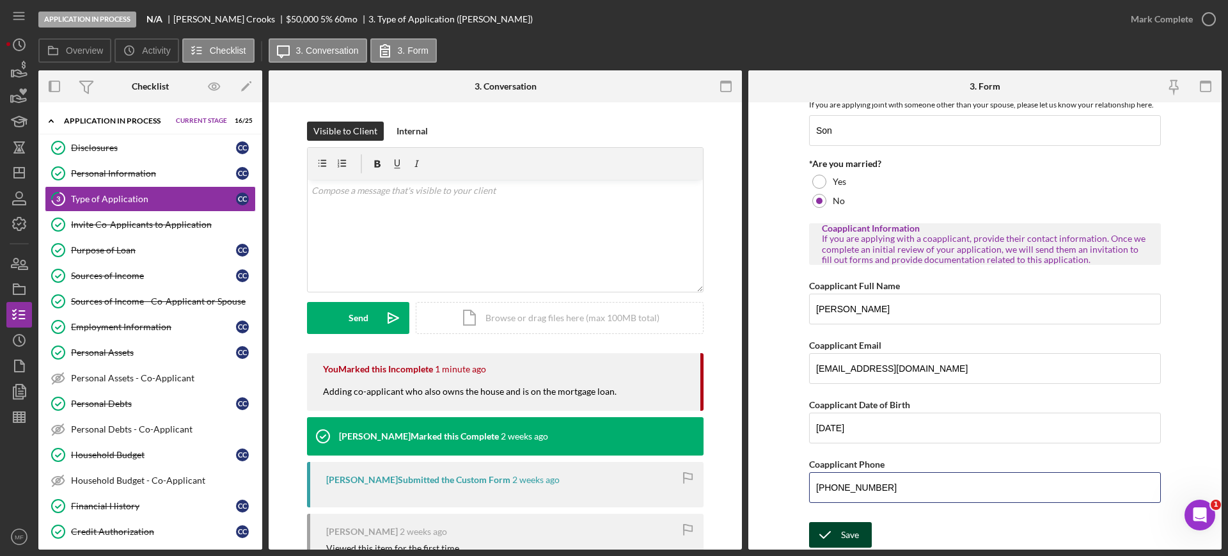
type input "(423) 754-8602"
click at [837, 534] on icon "submit" at bounding box center [825, 535] width 32 height 32
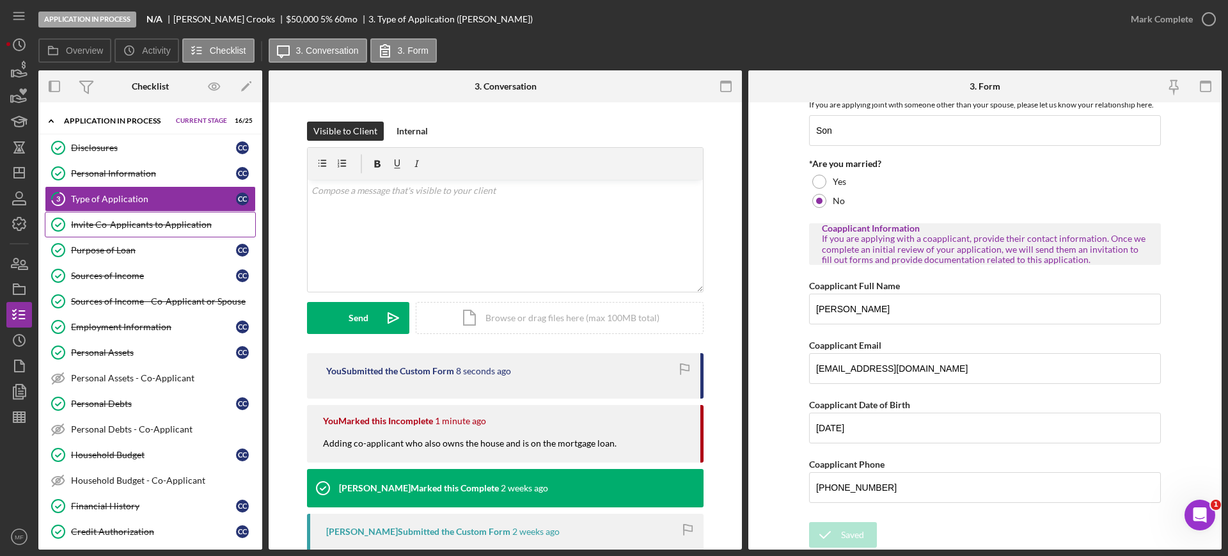
click at [150, 224] on div "Invite Co-Applicants to Application" at bounding box center [163, 224] width 184 height 10
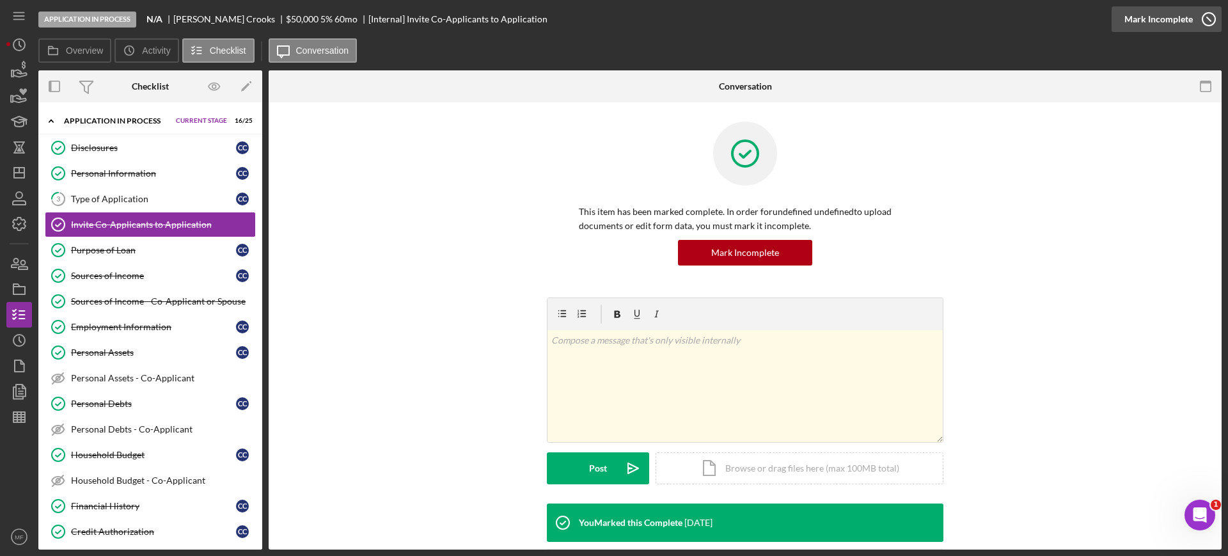
click at [1173, 20] on div "Mark Incomplete" at bounding box center [1159, 19] width 68 height 26
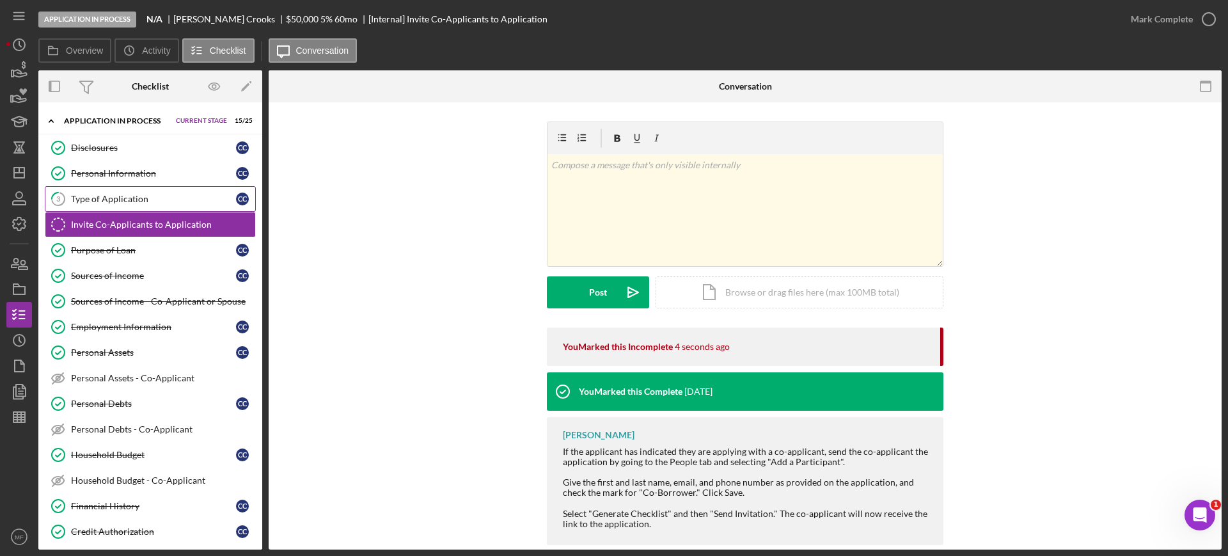
click at [99, 202] on div "Type of Application" at bounding box center [153, 199] width 165 height 10
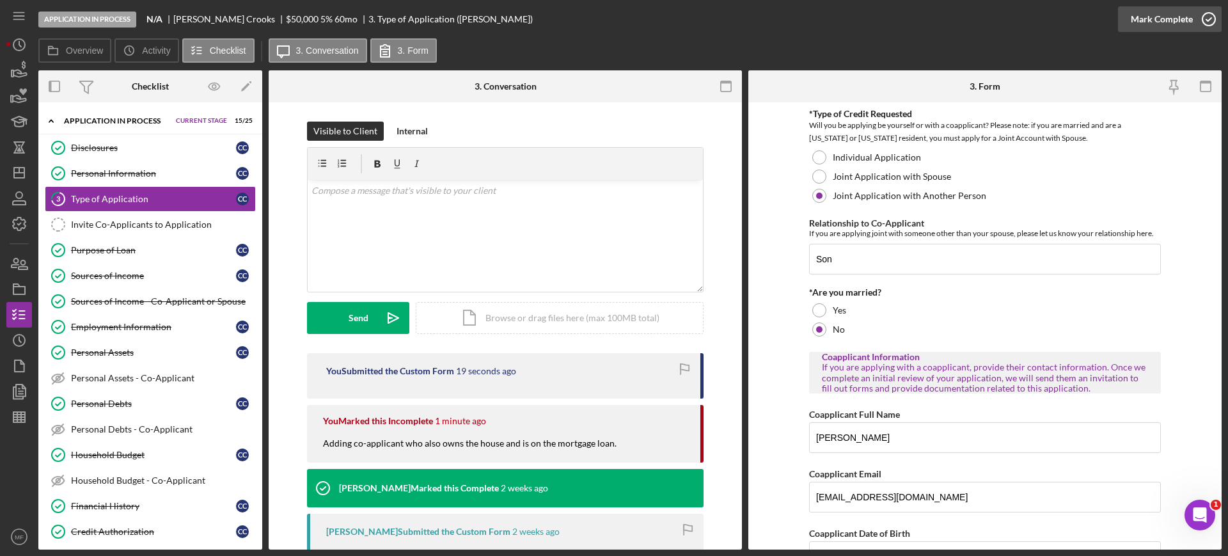
click at [1178, 18] on div "Mark Complete" at bounding box center [1162, 19] width 62 height 26
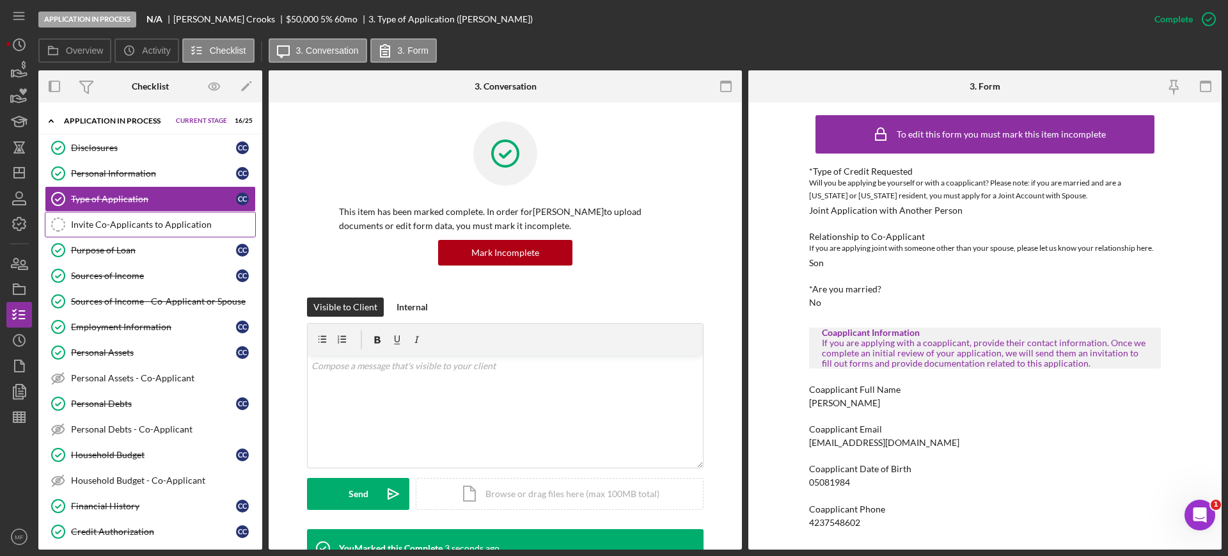
click at [126, 224] on div "Invite Co-Applicants to Application" at bounding box center [163, 224] width 184 height 10
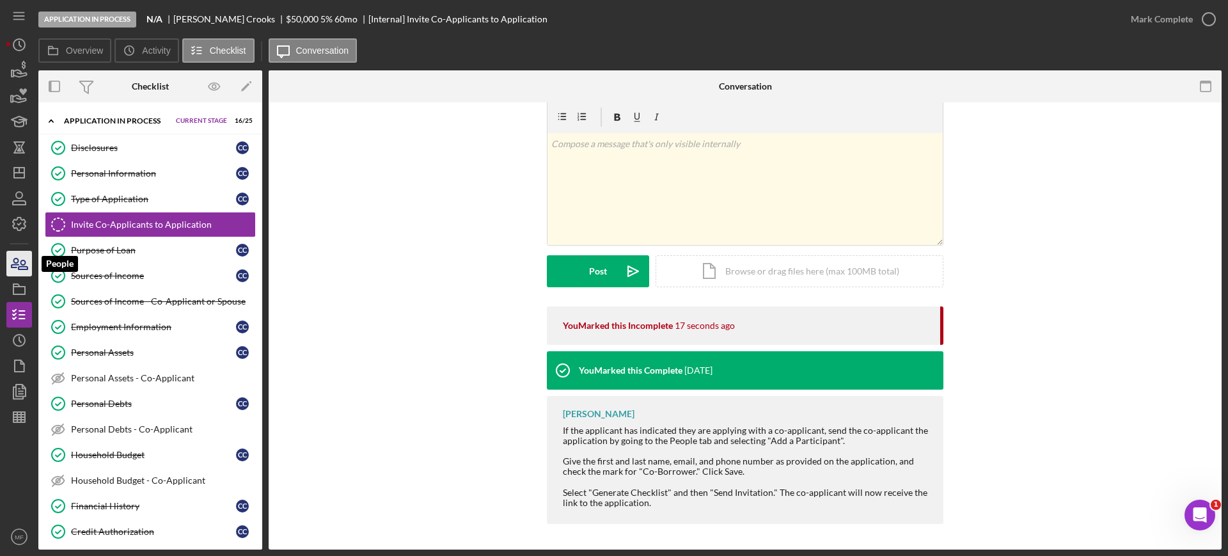
click at [22, 265] on icon "button" at bounding box center [19, 264] width 32 height 32
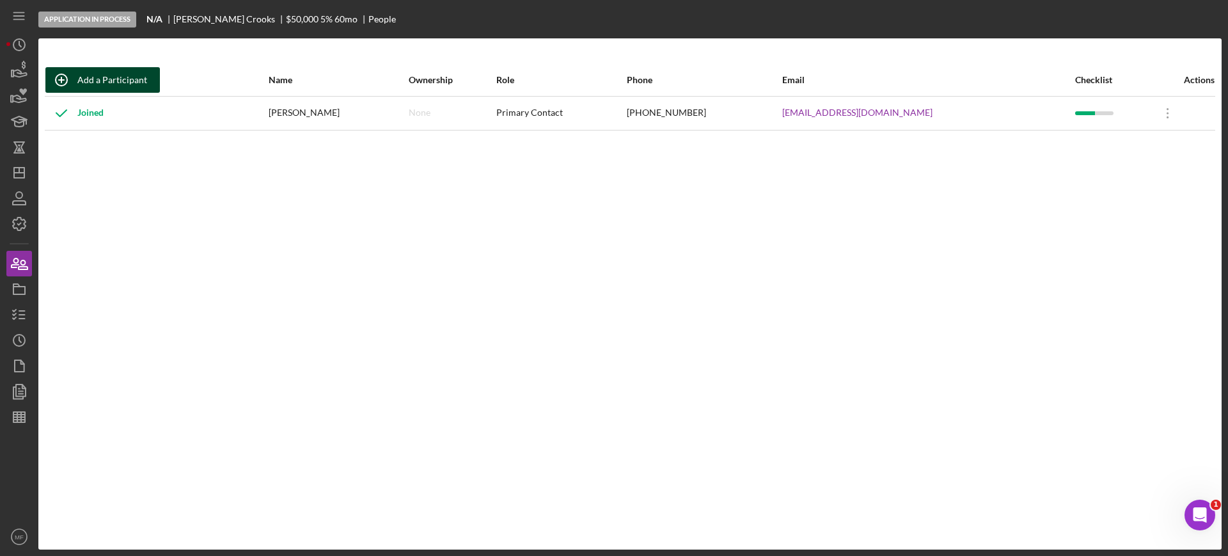
click at [106, 78] on div "Add a Participant" at bounding box center [112, 80] width 70 height 26
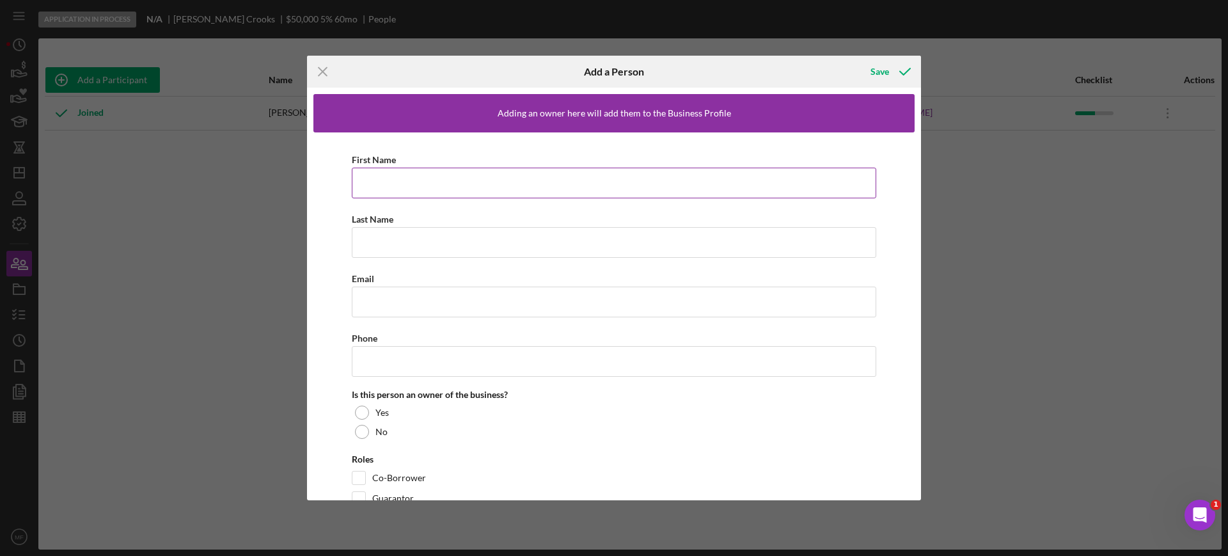
click at [416, 184] on input "First Name" at bounding box center [614, 183] width 525 height 31
type input "Seth"
type input "Crooks"
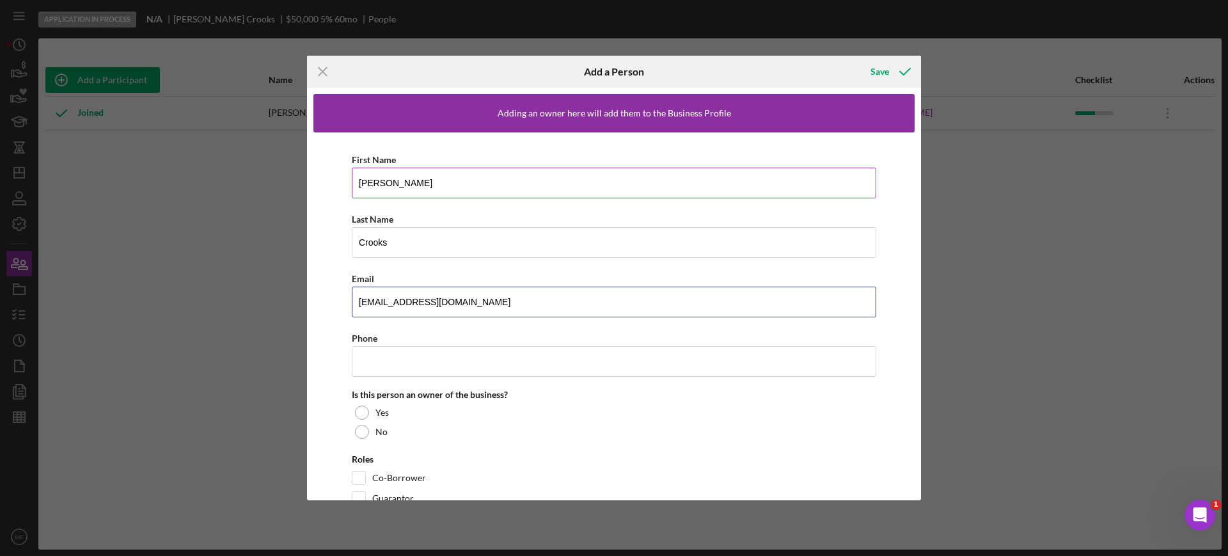
type input "sethk.crooks@gmail.com"
click at [321, 69] on line at bounding box center [323, 72] width 8 height 8
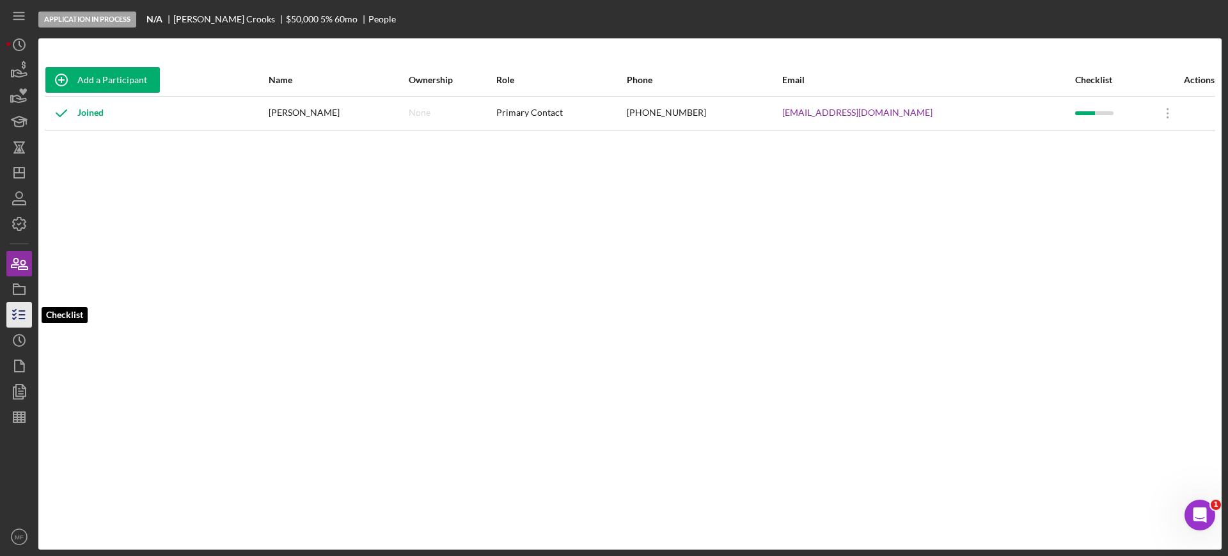
click at [25, 310] on icon "button" at bounding box center [19, 315] width 32 height 32
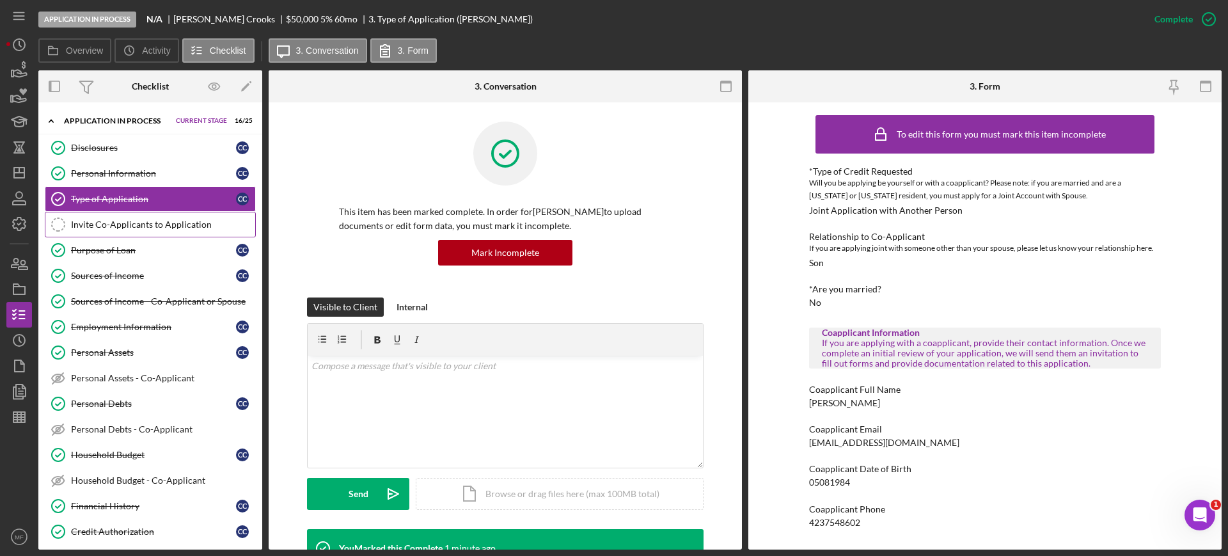
click at [145, 228] on div "Invite Co-Applicants to Application" at bounding box center [163, 224] width 184 height 10
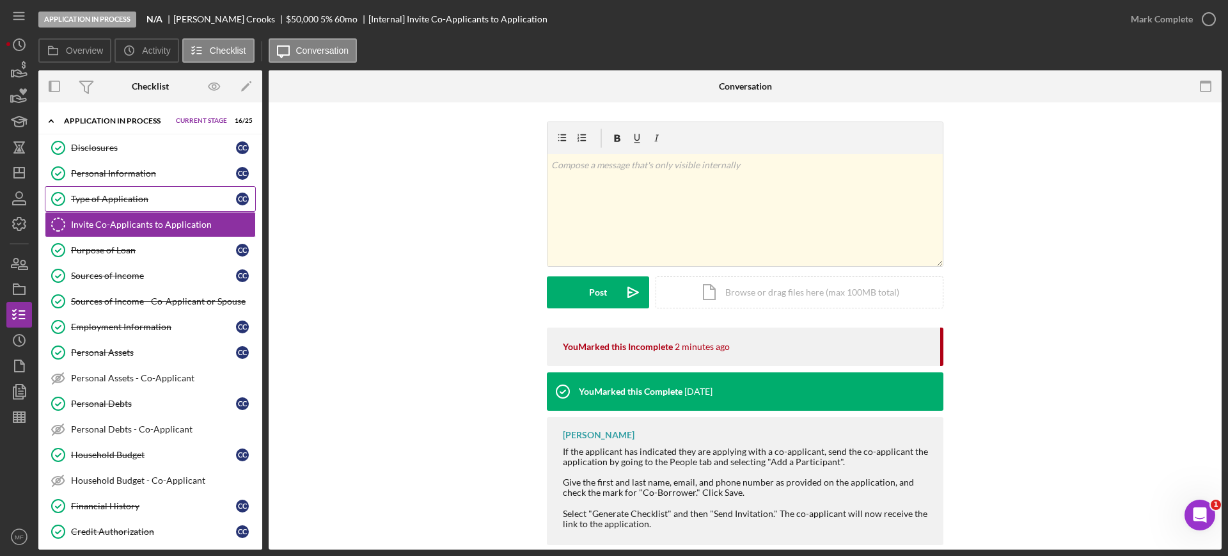
click at [123, 196] on div "Type of Application" at bounding box center [153, 199] width 165 height 10
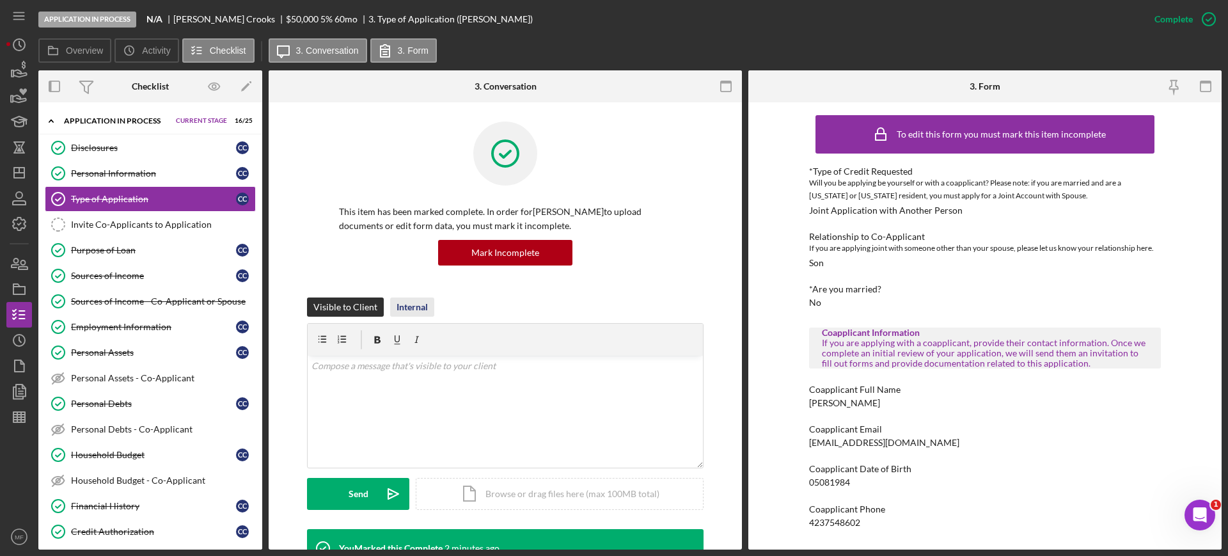
click at [407, 310] on div "Internal" at bounding box center [412, 306] width 31 height 19
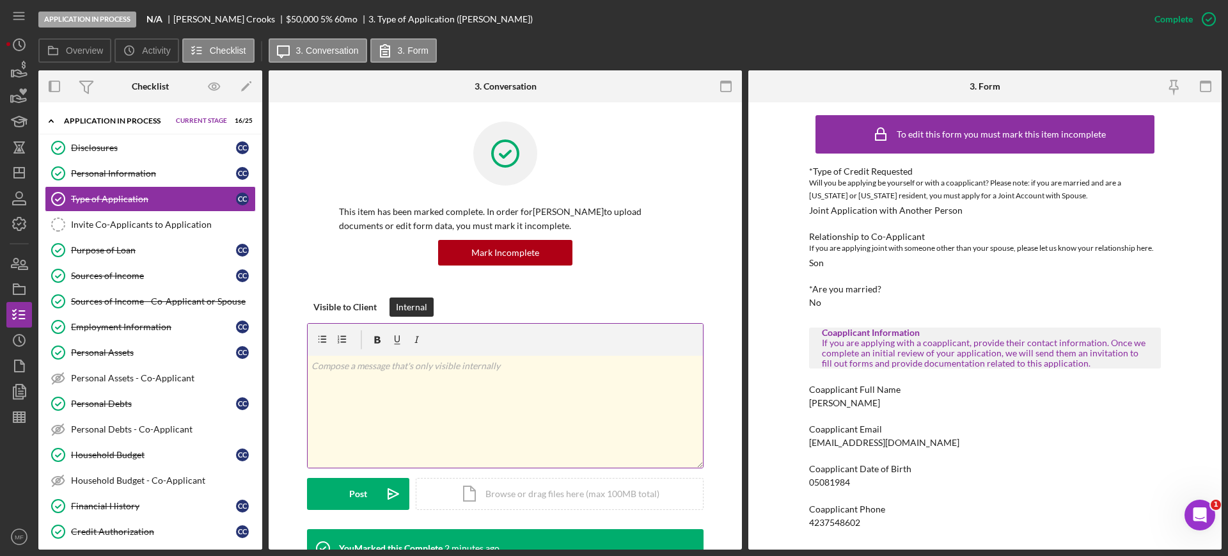
click at [400, 377] on div "v Color teal Color pink Remove color Add row above Add row below Add column bef…" at bounding box center [505, 412] width 395 height 112
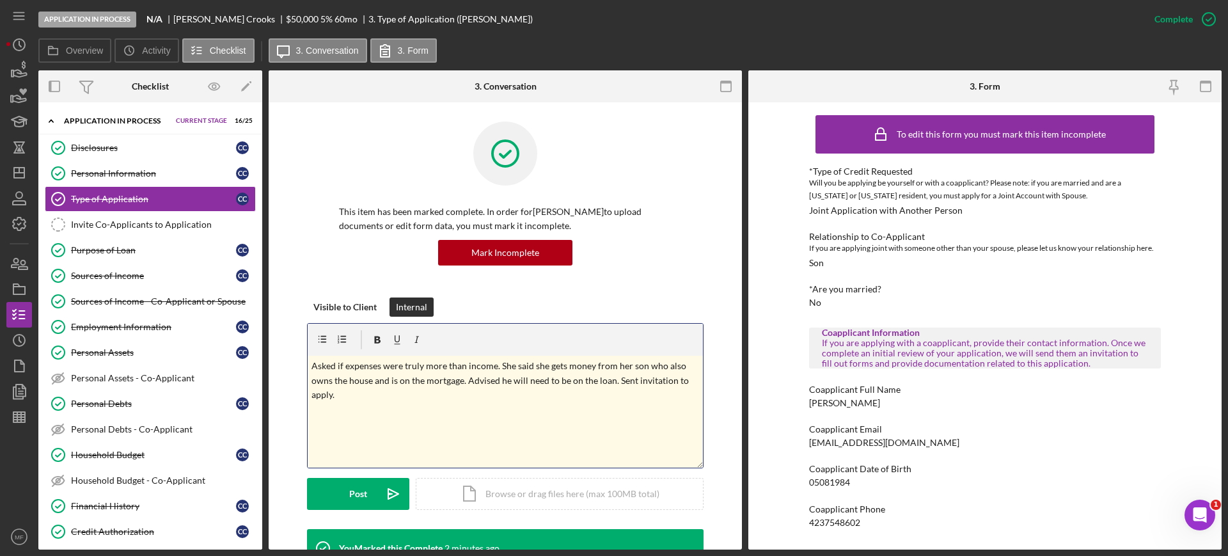
click at [610, 384] on p "Asked if expenses were truly more than income. She said she gets money from her…" at bounding box center [506, 380] width 388 height 43
click at [355, 497] on div "Post" at bounding box center [358, 494] width 18 height 32
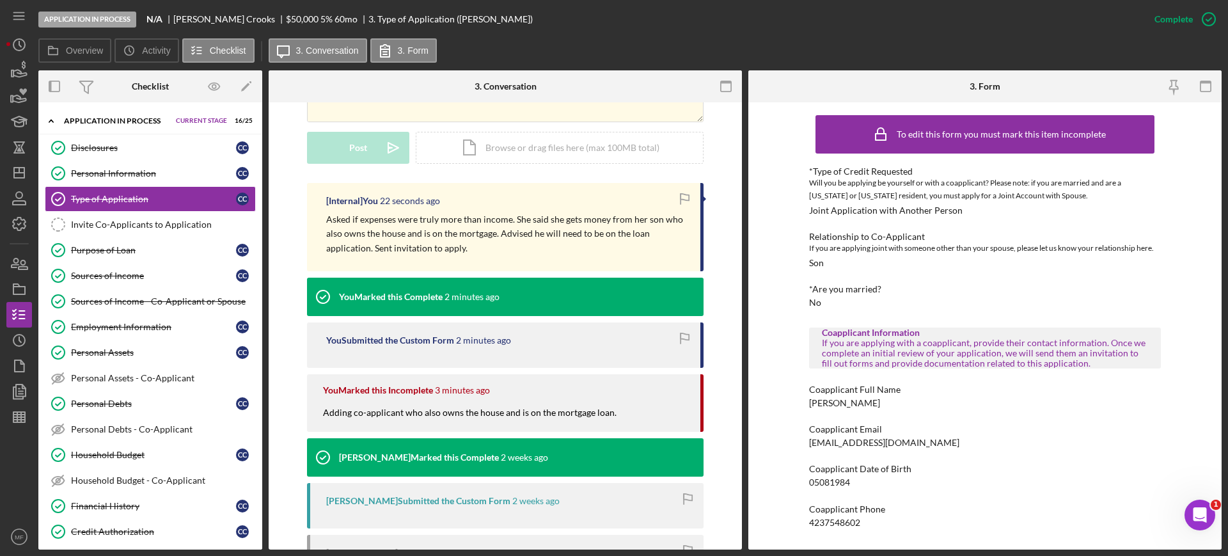
scroll to position [346, 0]
click at [1028, 294] on div "*Are you married?" at bounding box center [985, 289] width 352 height 10
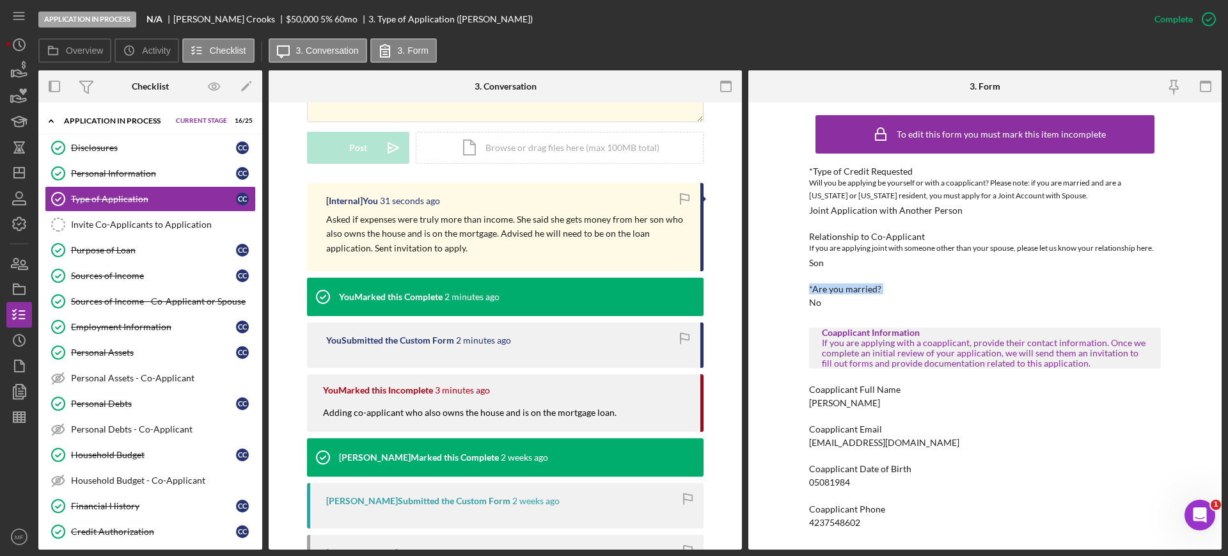
click at [1028, 294] on div "*Are you married?" at bounding box center [985, 289] width 352 height 10
click at [18, 273] on icon "button" at bounding box center [19, 264] width 32 height 32
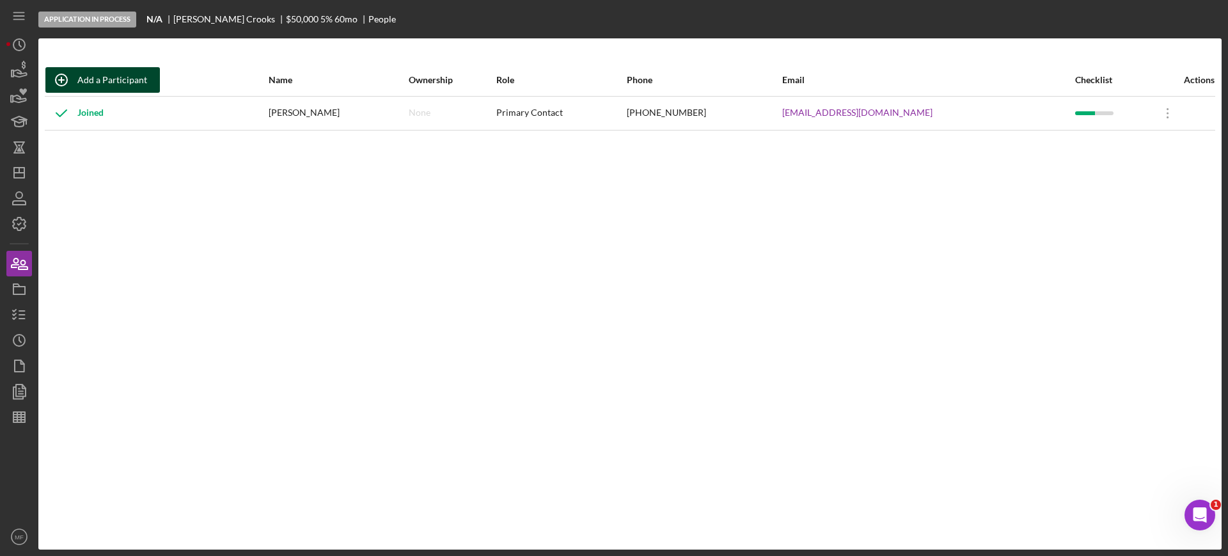
click at [99, 75] on div "Add a Participant" at bounding box center [112, 80] width 70 height 26
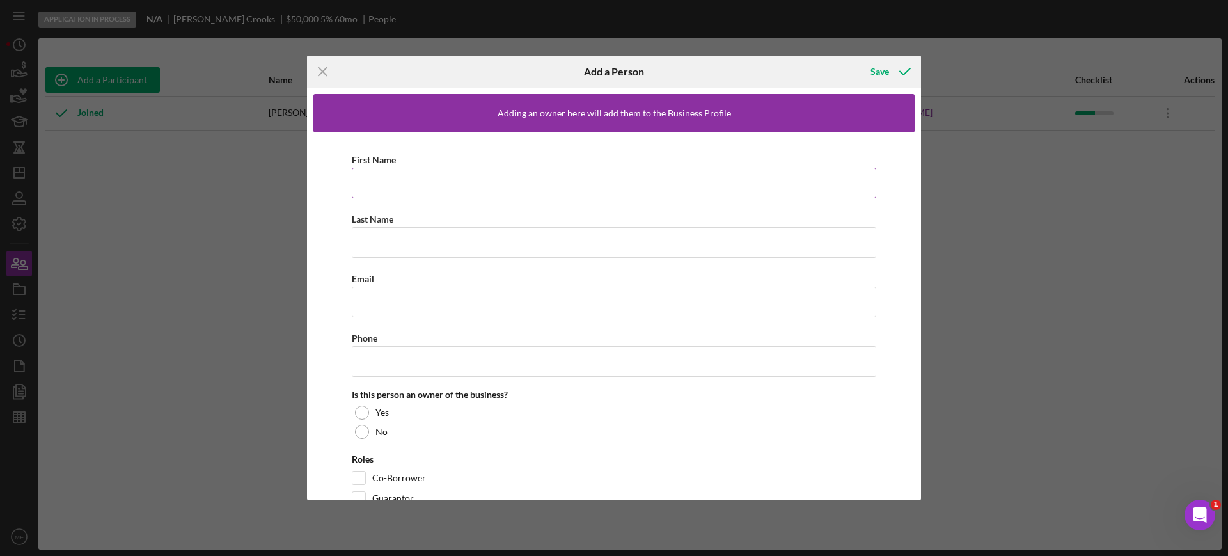
click at [392, 177] on input "First Name" at bounding box center [614, 183] width 525 height 31
type input "Seth"
type input "Crooks"
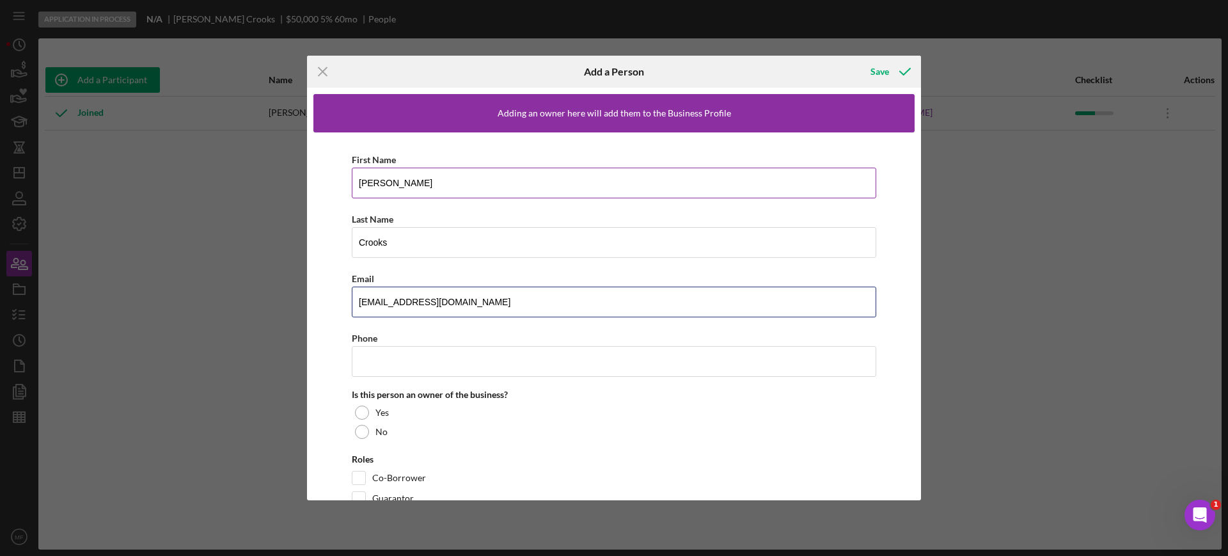
type input "sethk.crooks@gmail.com"
click at [395, 366] on input "Phone" at bounding box center [614, 361] width 525 height 31
type input "(423) 754-8602"
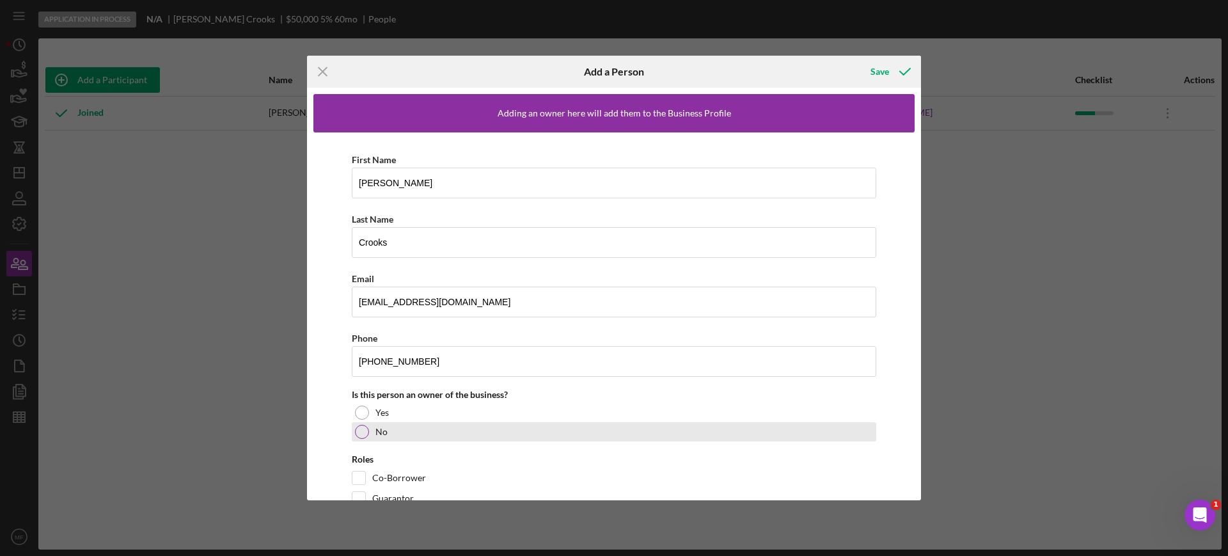
click at [359, 436] on div at bounding box center [362, 432] width 14 height 14
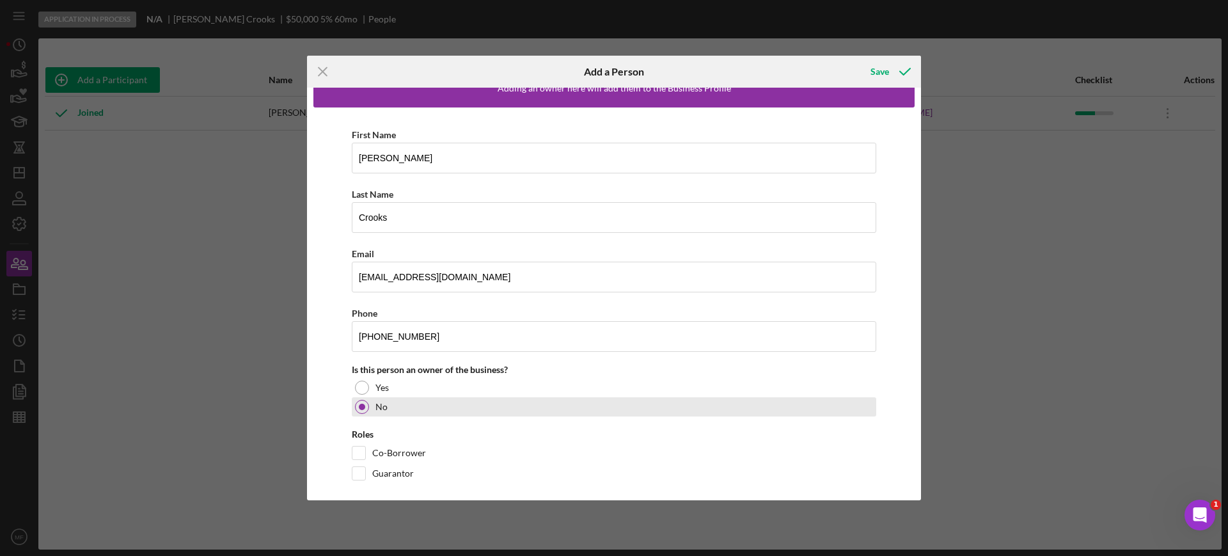
scroll to position [37, 0]
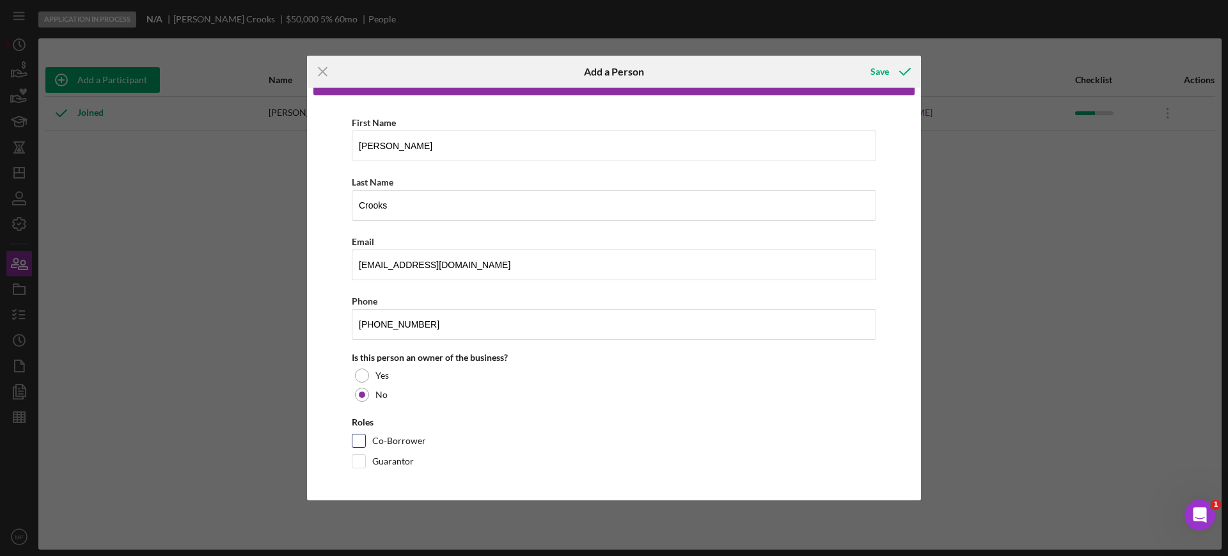
click at [365, 436] on input "Co-Borrower" at bounding box center [359, 440] width 13 height 13
checkbox input "true"
click at [880, 74] on div "Save" at bounding box center [880, 72] width 19 height 26
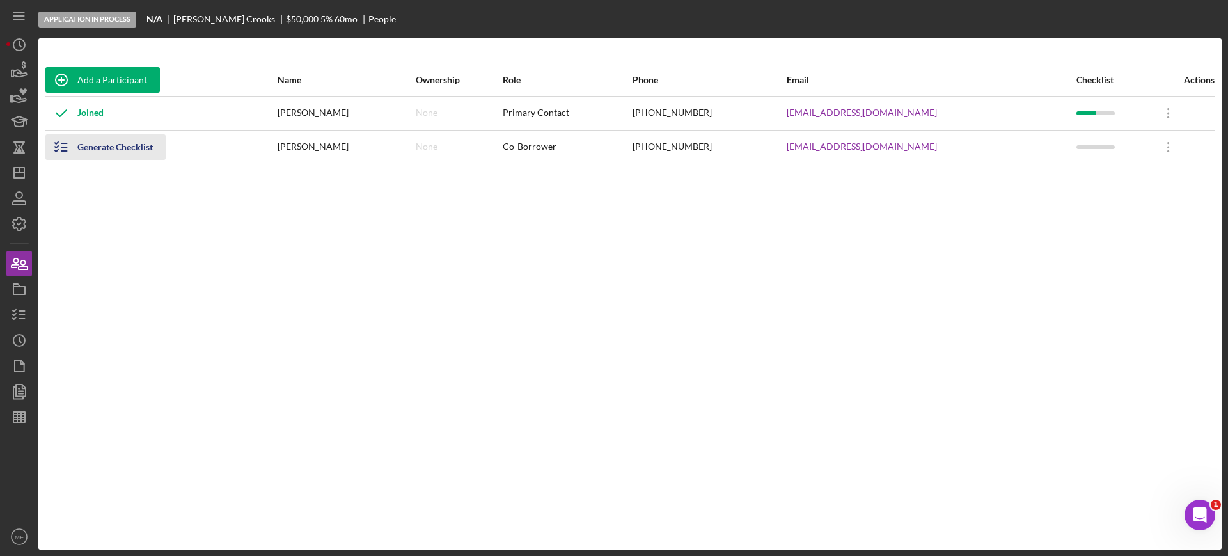
click at [120, 150] on div "Generate Checklist" at bounding box center [114, 147] width 75 height 26
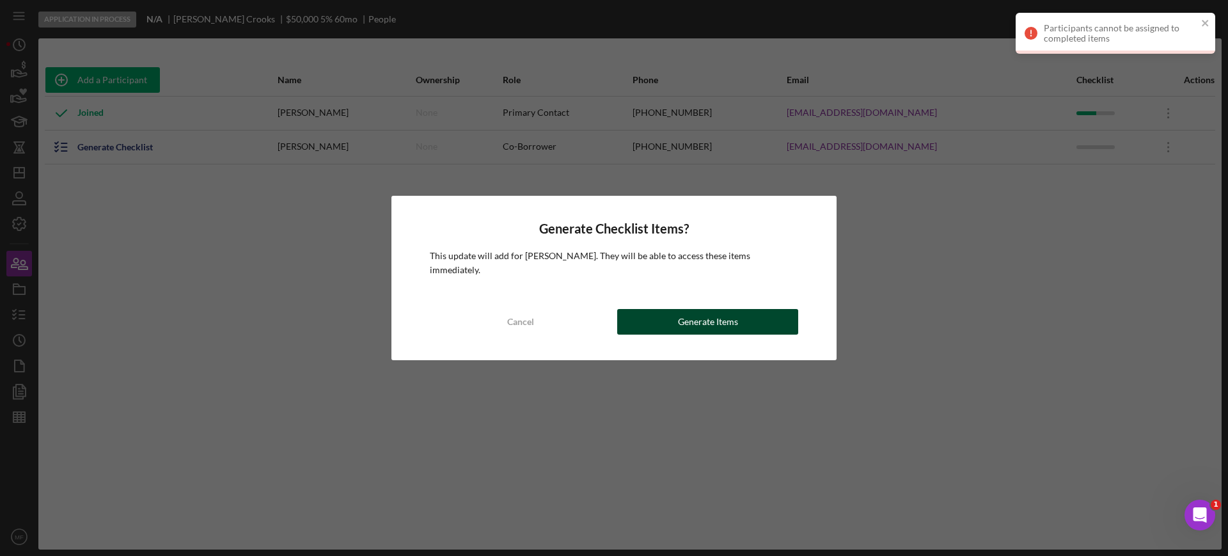
click at [689, 316] on div "Generate Items" at bounding box center [708, 322] width 60 height 26
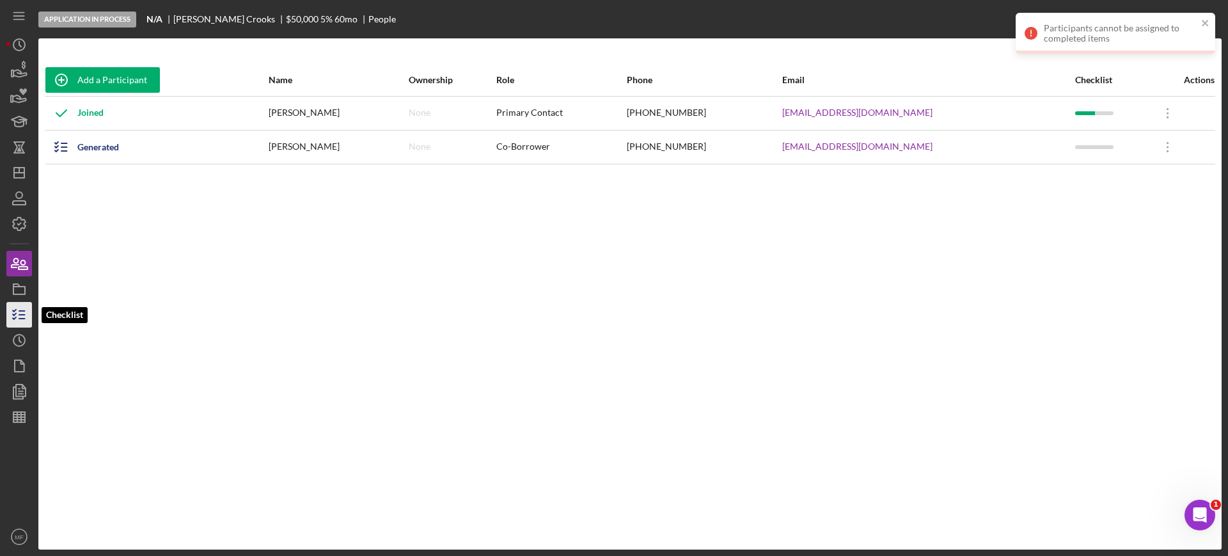
click at [20, 316] on icon "button" at bounding box center [19, 315] width 32 height 32
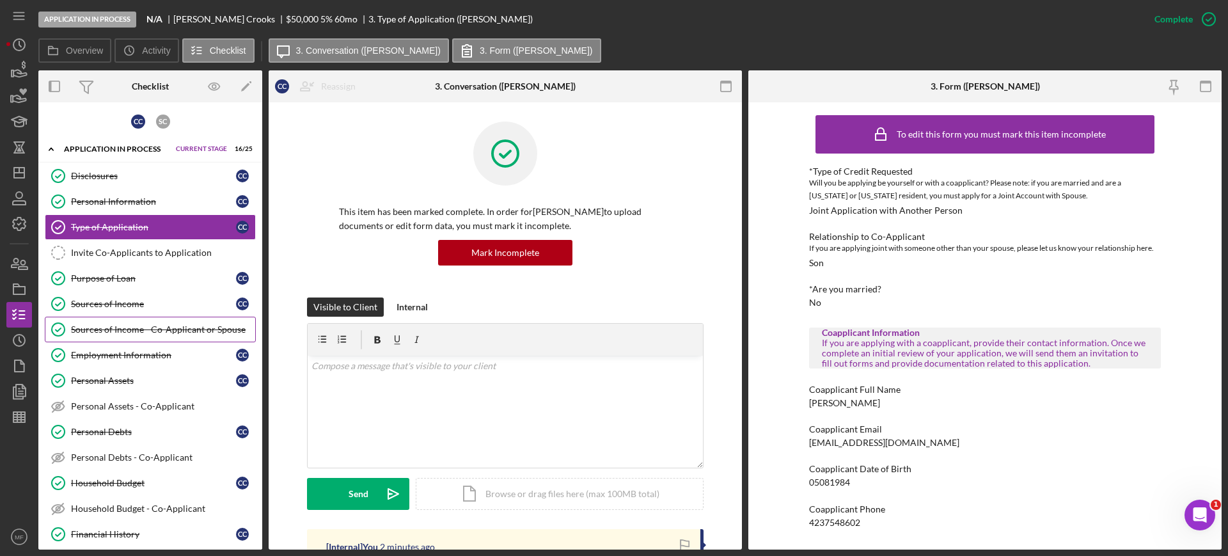
click at [151, 331] on div "Sources of Income - Co-Applicant or Spouse" at bounding box center [163, 329] width 184 height 10
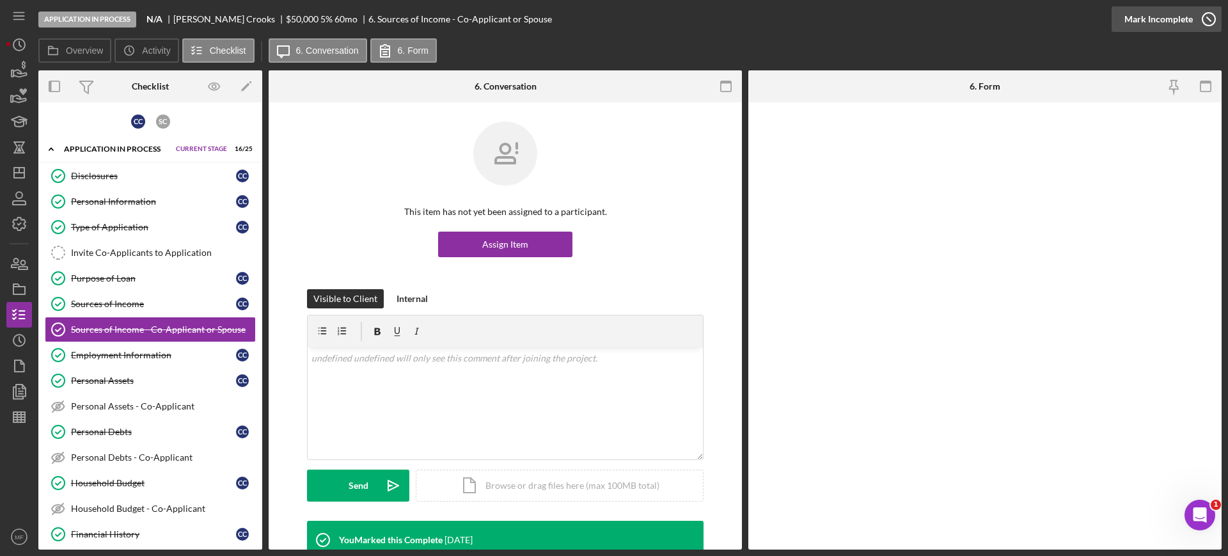
click at [1177, 20] on div "Mark Incomplete" at bounding box center [1159, 19] width 68 height 26
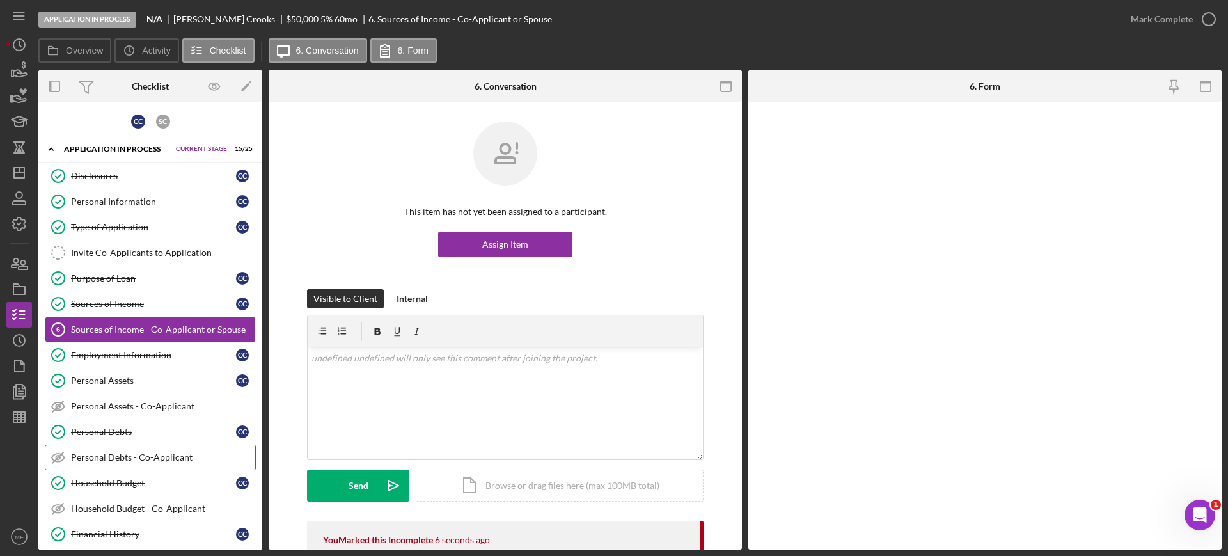
click at [117, 463] on link "Personal Debts - Co-Applicant Personal Debts - Co-Applicant" at bounding box center [150, 458] width 211 height 26
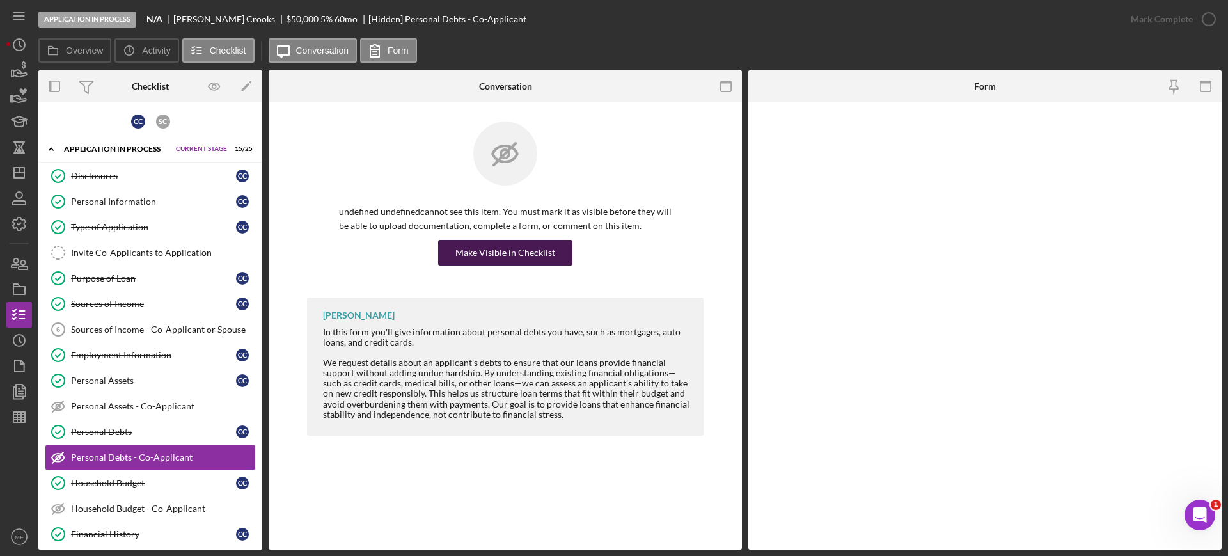
click at [503, 253] on div "Make Visible in Checklist" at bounding box center [506, 253] width 100 height 26
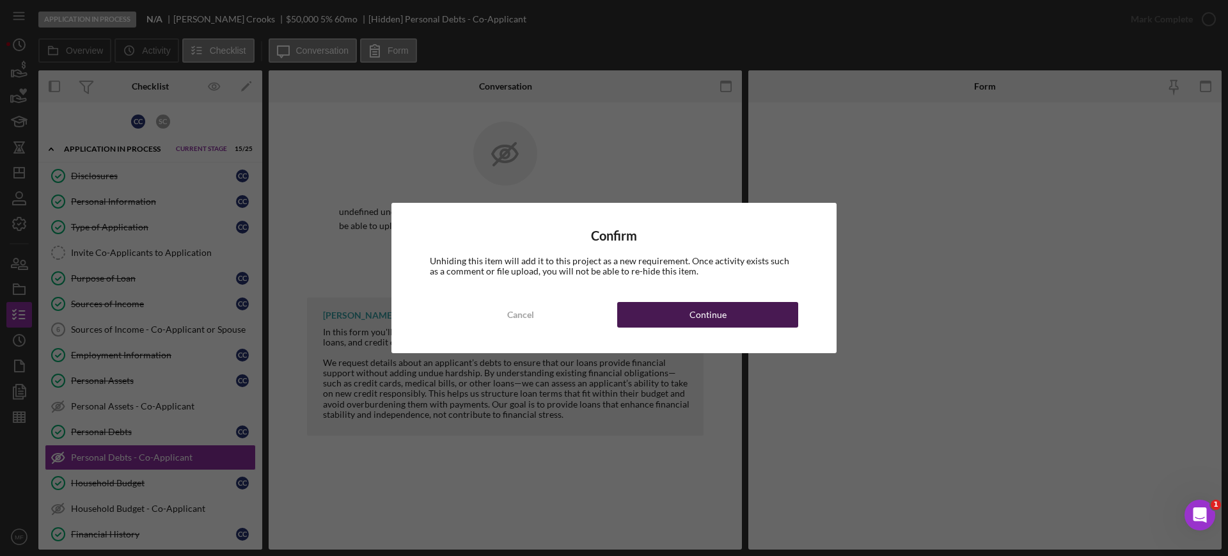
click at [694, 314] on div "Continue" at bounding box center [708, 315] width 37 height 26
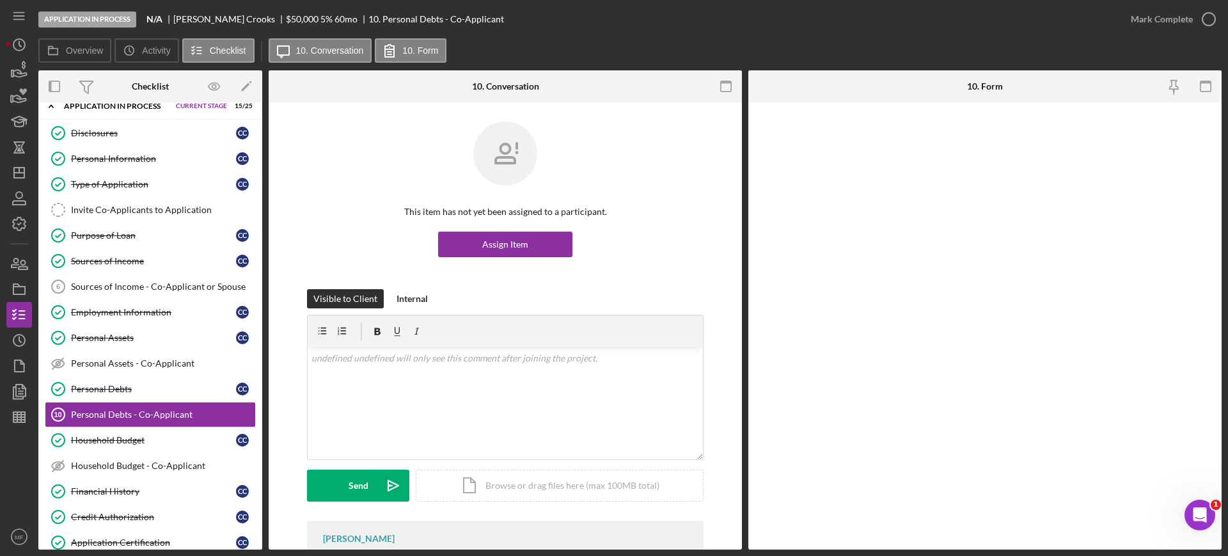
scroll to position [160, 0]
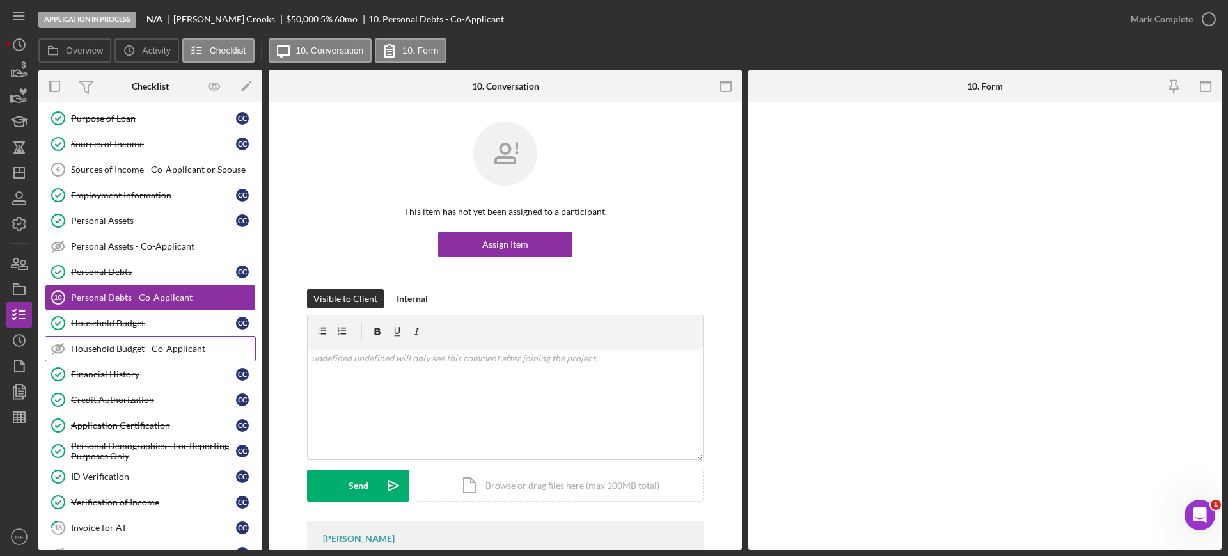
click at [156, 347] on div "Household Budget - Co-Applicant" at bounding box center [163, 349] width 184 height 10
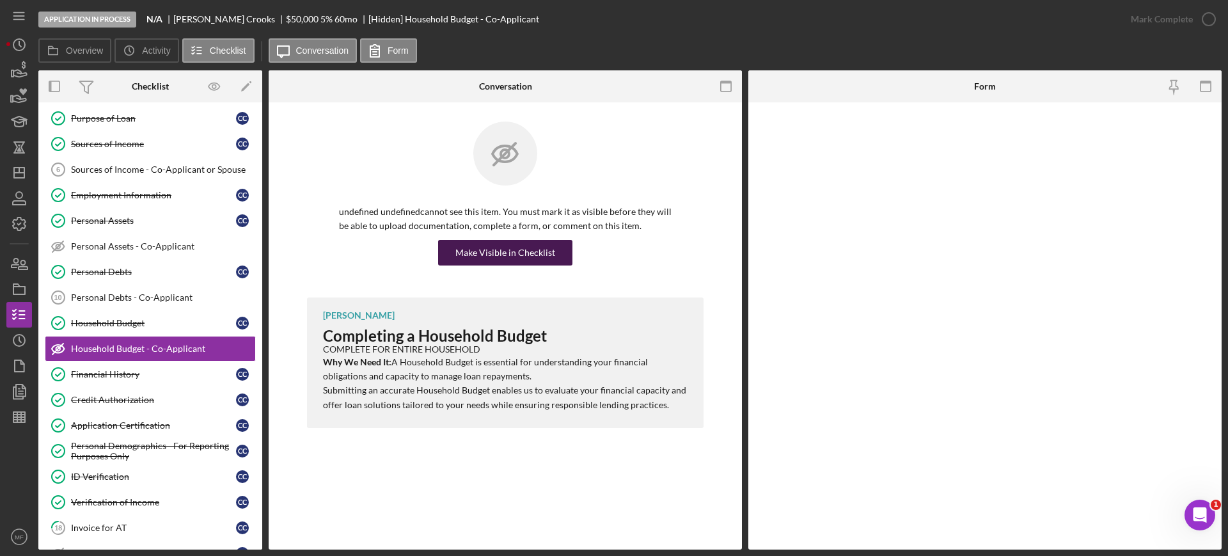
click at [516, 248] on div "Make Visible in Checklist" at bounding box center [506, 253] width 100 height 26
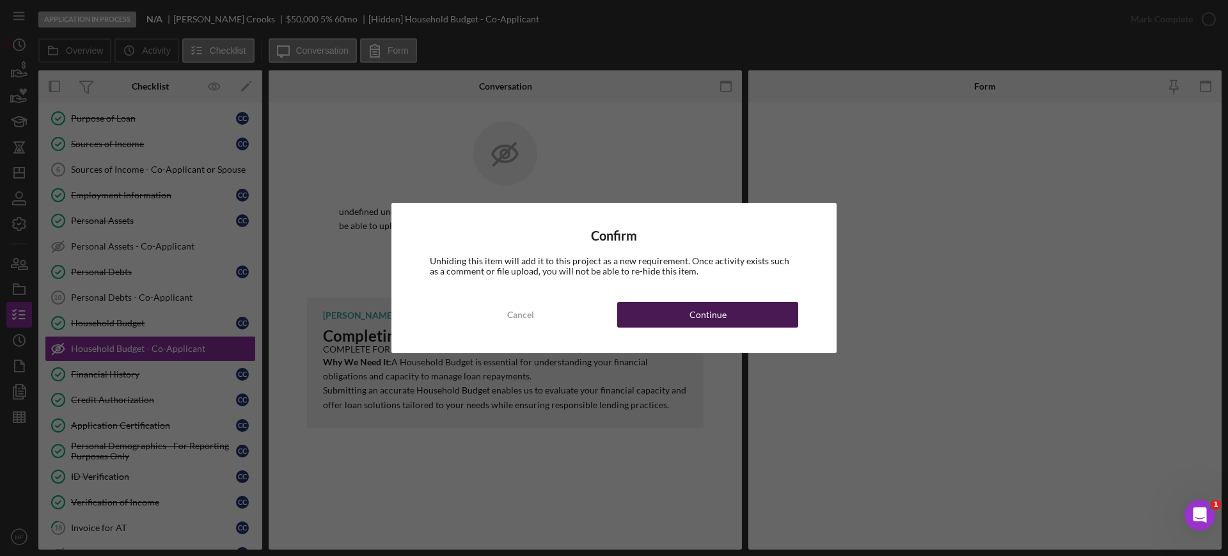
click at [724, 312] on div "Continue" at bounding box center [708, 315] width 37 height 26
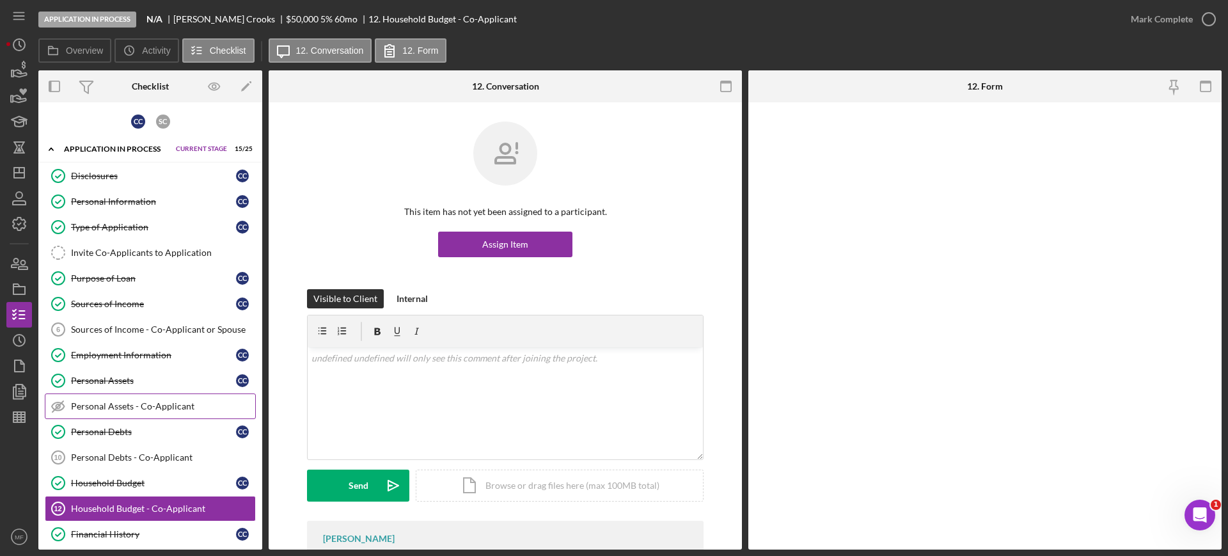
click at [126, 402] on div "Personal Assets - Co-Applicant" at bounding box center [163, 406] width 184 height 10
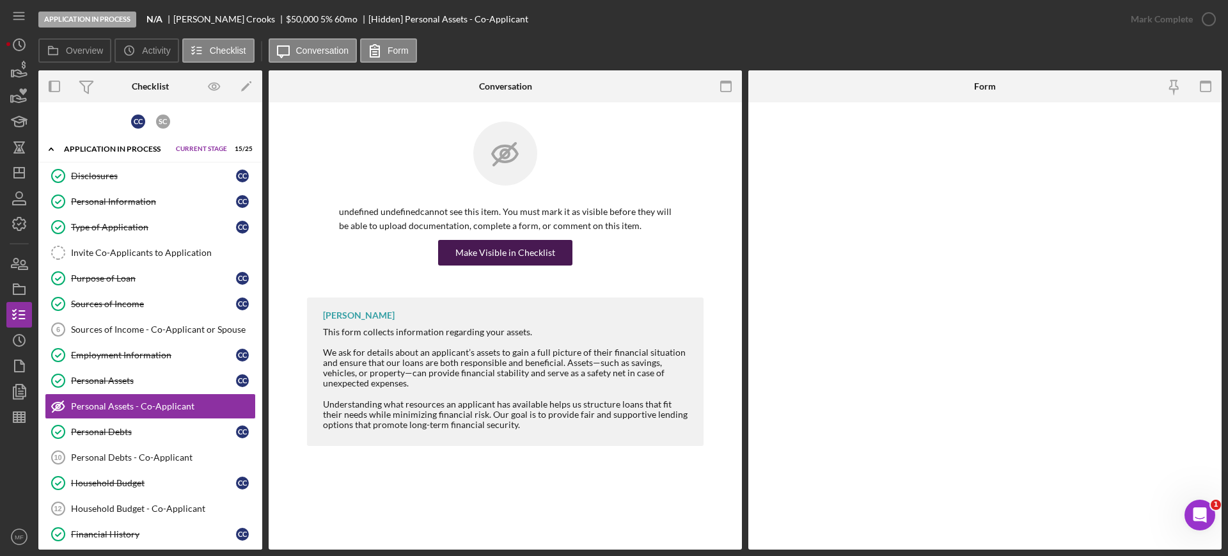
click at [496, 247] on div "Make Visible in Checklist" at bounding box center [506, 253] width 100 height 26
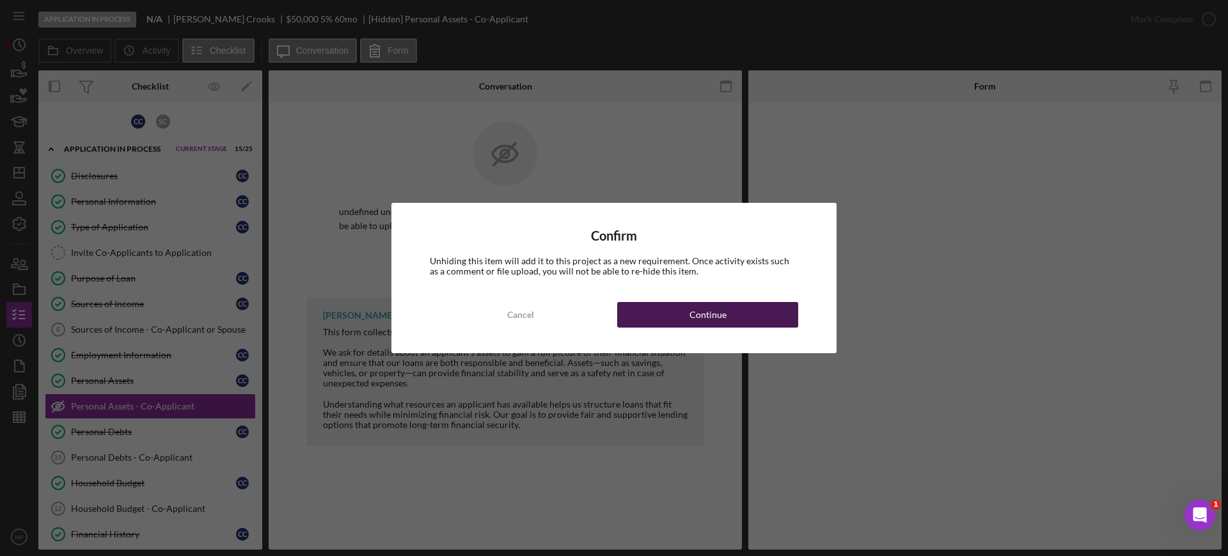
click at [729, 316] on button "Continue" at bounding box center [707, 315] width 181 height 26
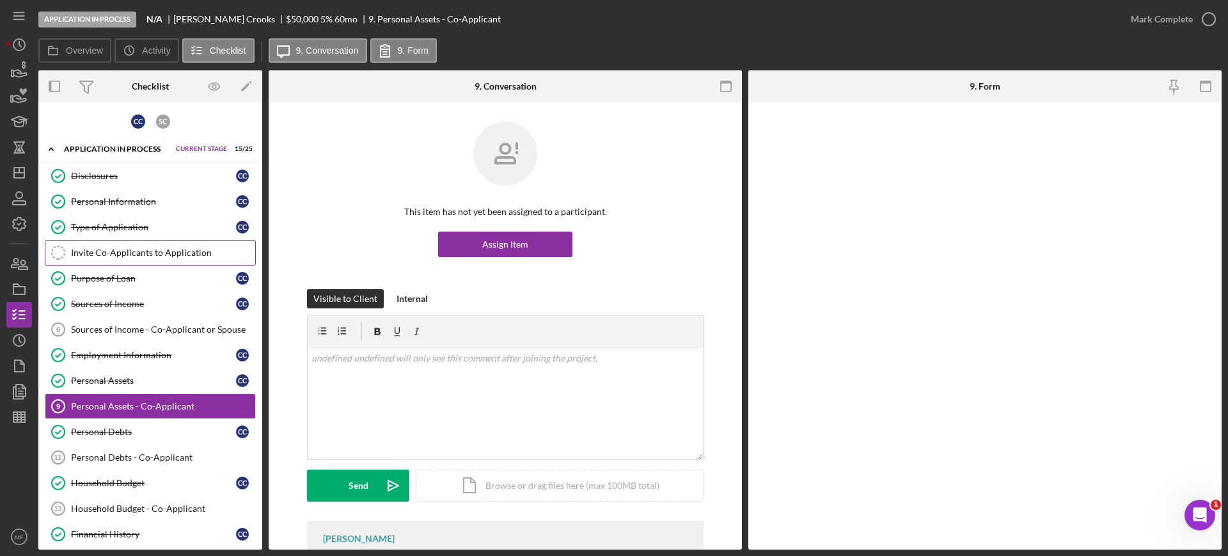
click at [176, 259] on link "Invite Co-Applicants to Application Invite Co-Applicants to Application" at bounding box center [150, 253] width 211 height 26
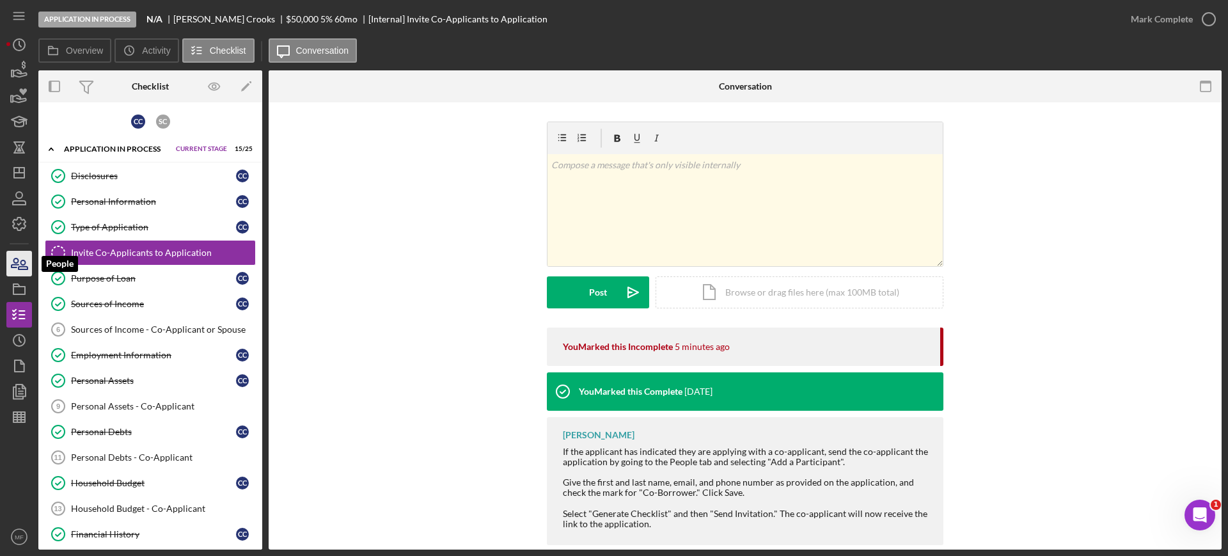
click at [22, 266] on icon "button" at bounding box center [23, 264] width 9 height 9
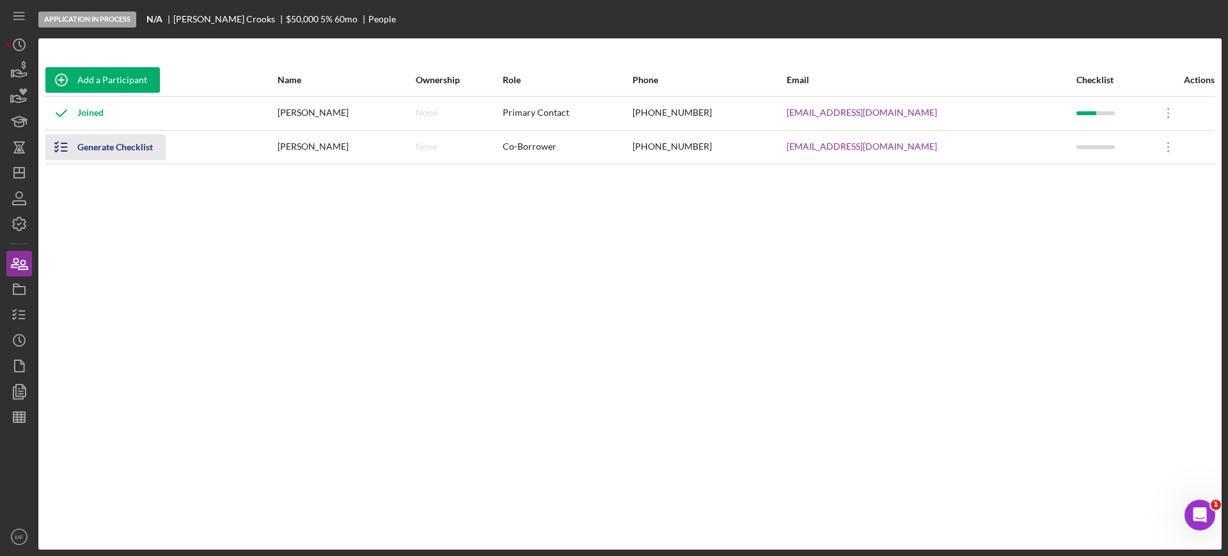
click at [107, 141] on div "Generate Checklist" at bounding box center [114, 147] width 75 height 26
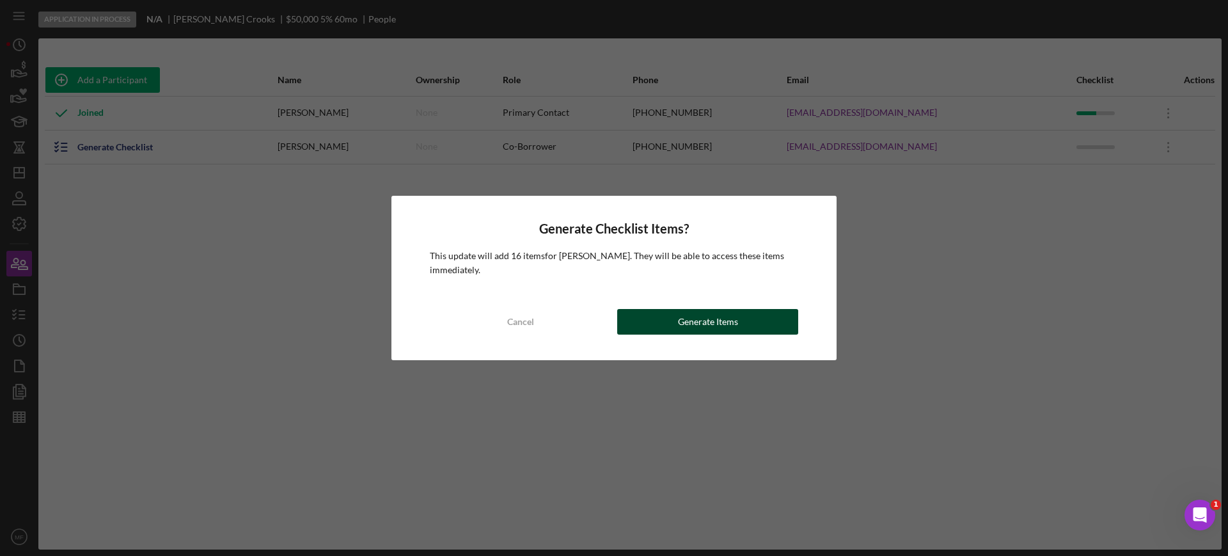
click at [710, 322] on div "Generate Items" at bounding box center [708, 322] width 60 height 26
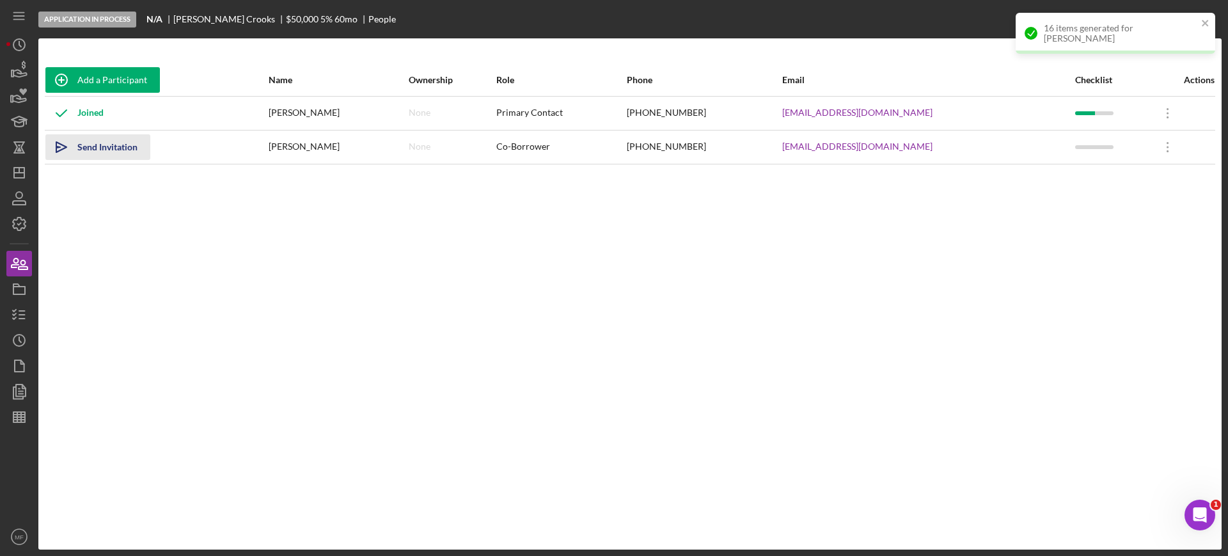
click at [88, 146] on div "Send Invitation" at bounding box center [107, 147] width 60 height 26
